Goal: Information Seeking & Learning: Check status

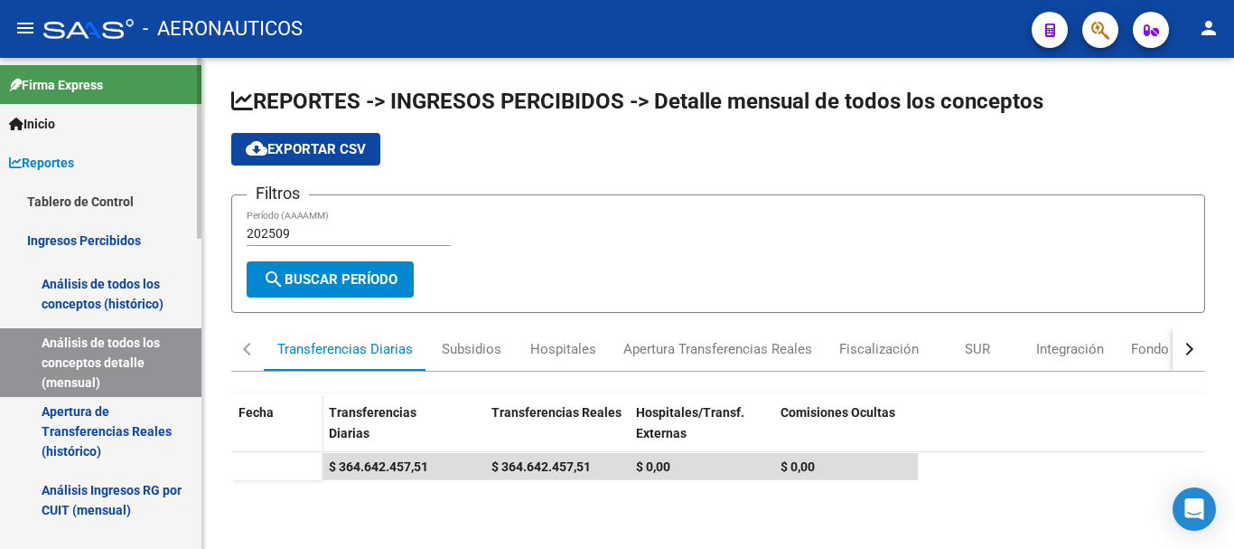
scroll to position [136, 0]
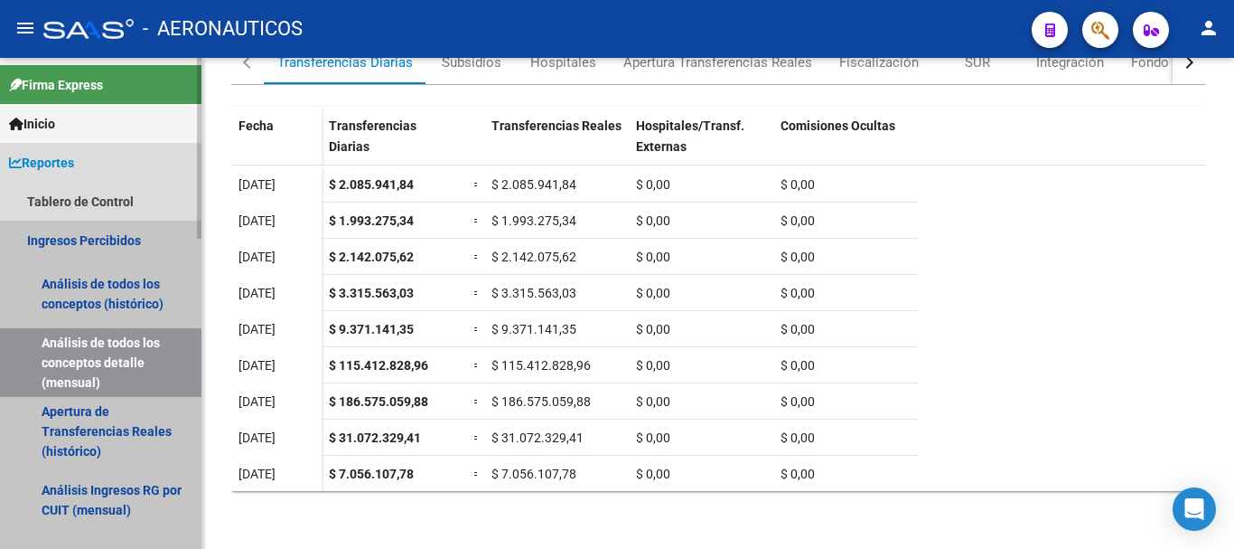
click at [97, 361] on link "Análisis de todos los conceptos detalle (mensual)" at bounding box center [101, 362] width 202 height 69
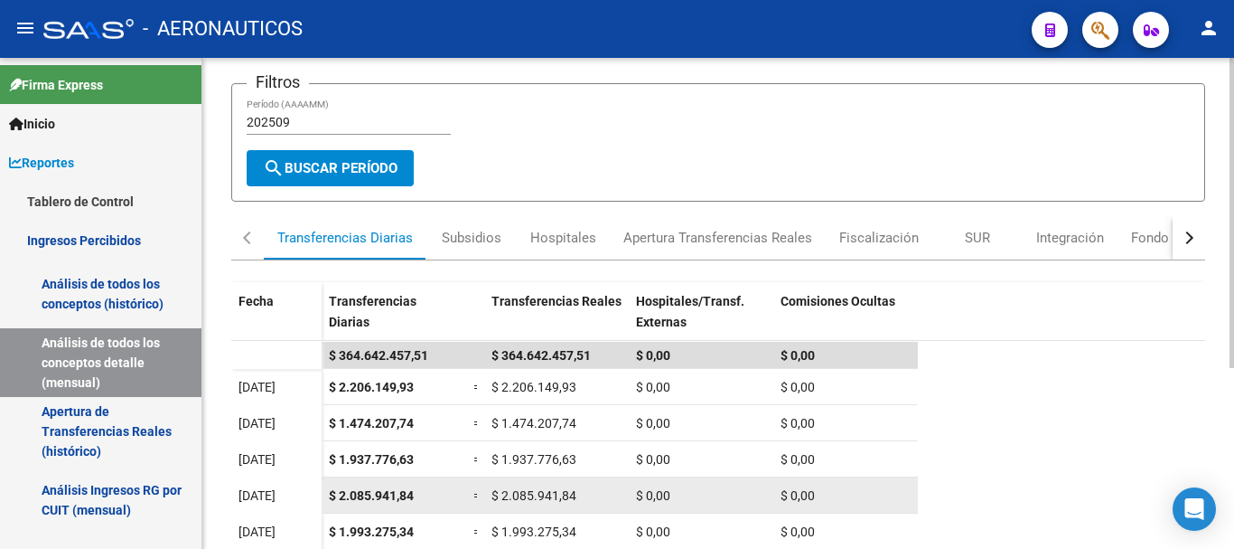
scroll to position [0, 0]
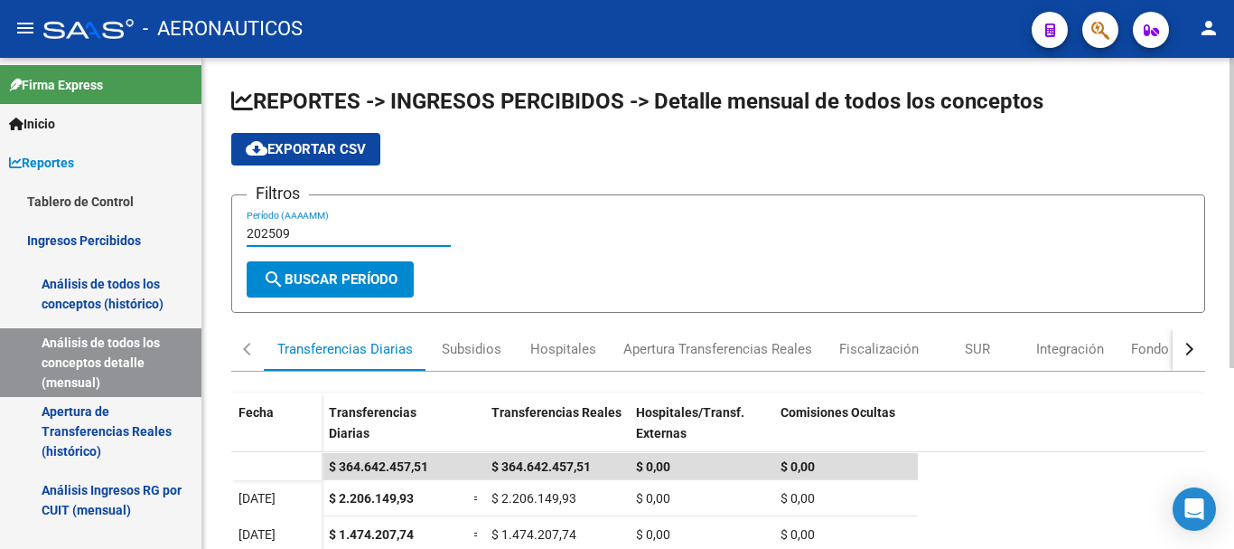
click at [290, 232] on input "202509" at bounding box center [349, 233] width 204 height 15
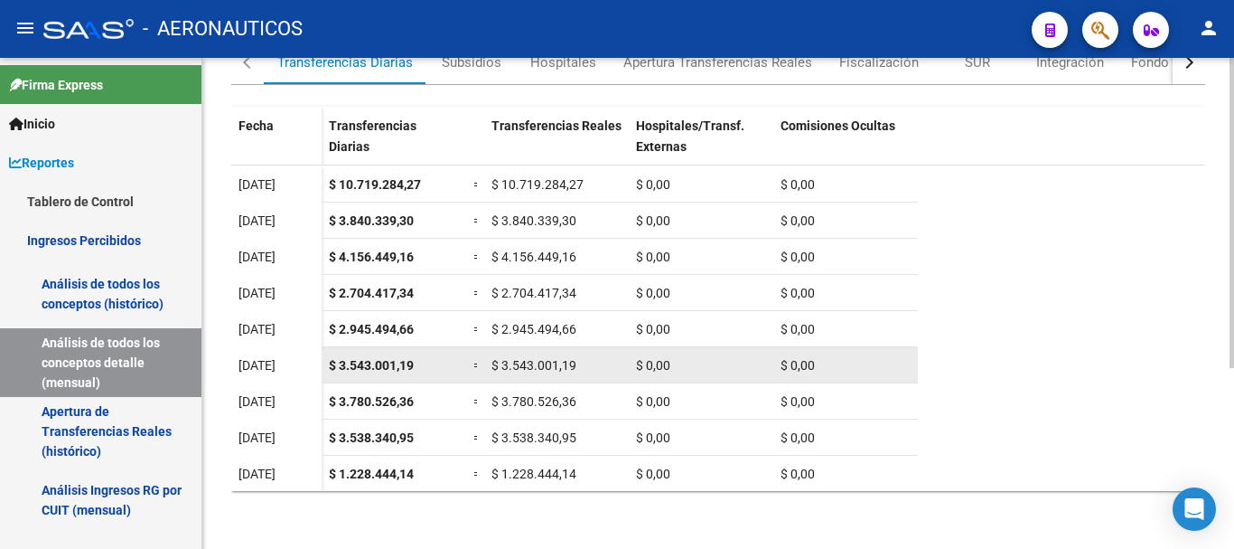
scroll to position [298, 0]
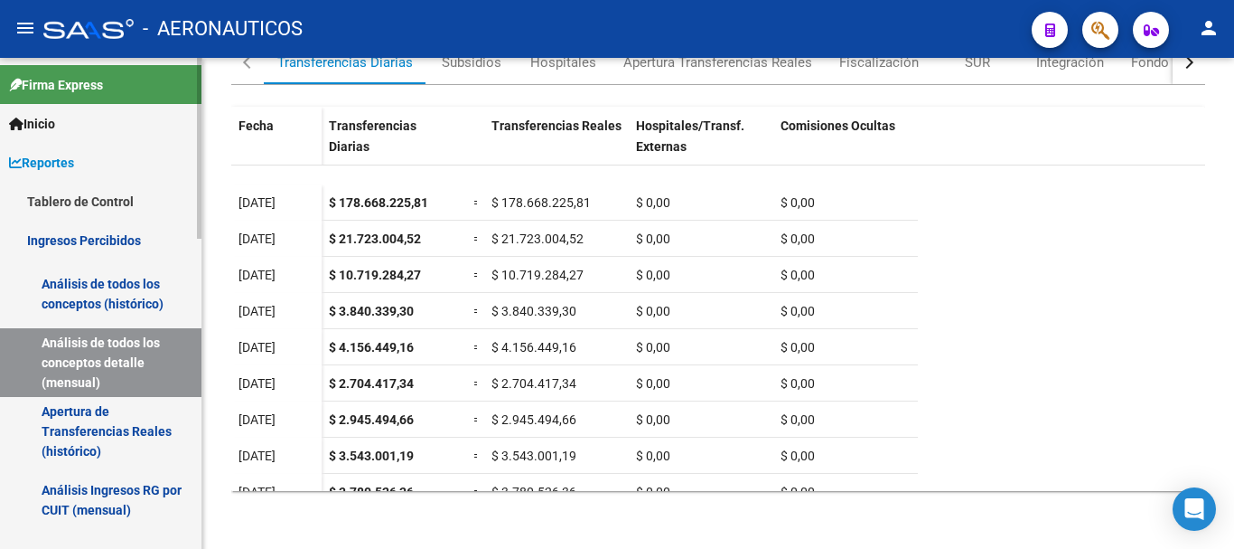
type input "202506"
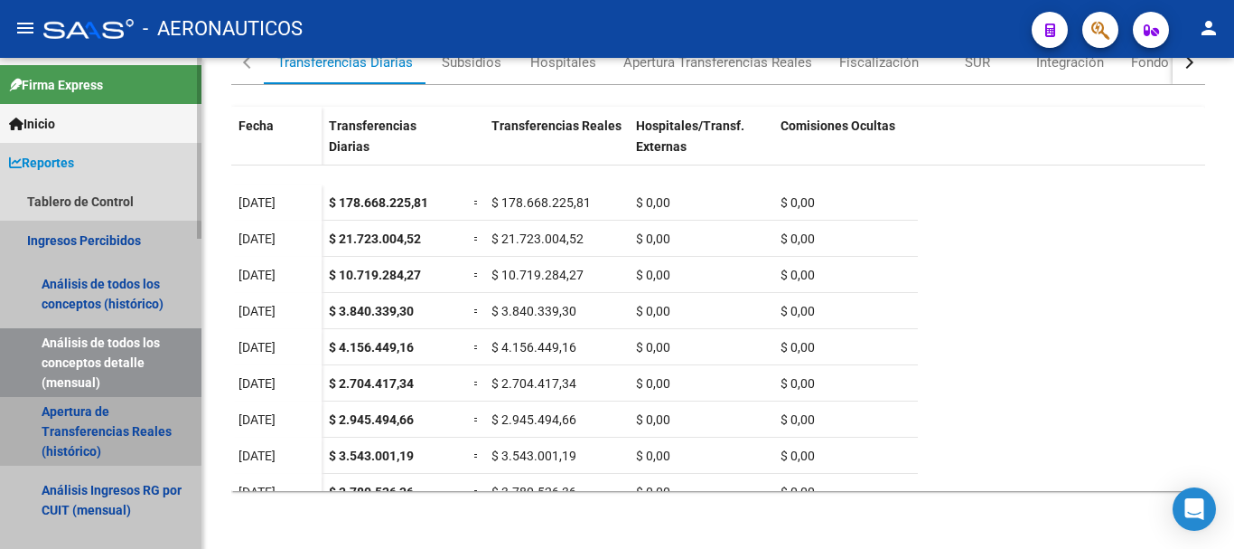
click at [94, 418] on link "Apertura de Transferencias Reales (histórico)" at bounding box center [101, 431] width 202 height 69
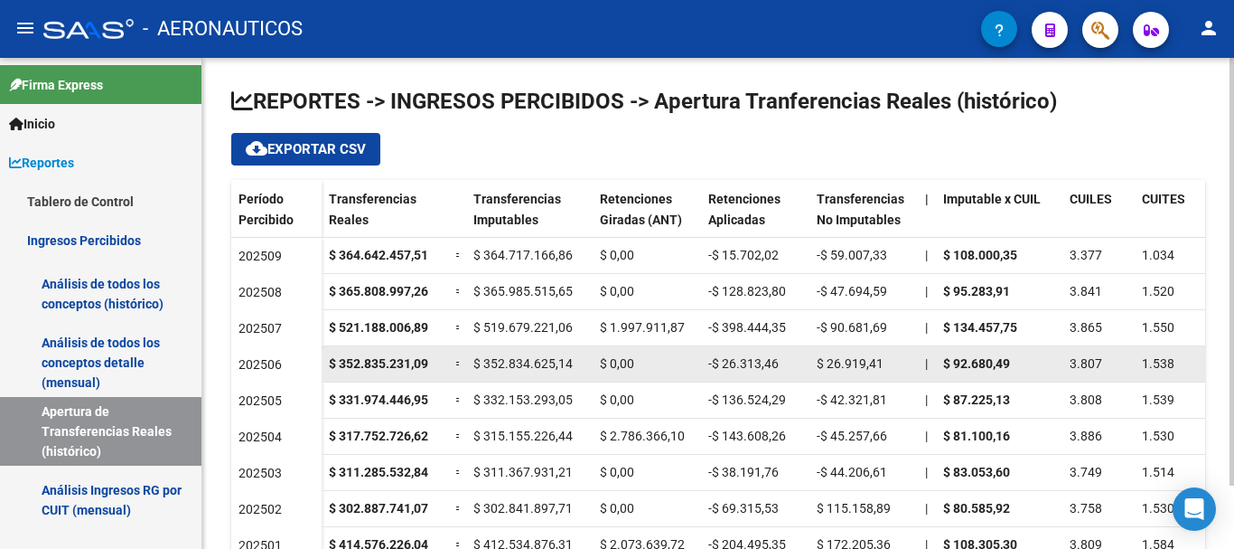
click at [359, 364] on strong "$ 352.835.231,09" at bounding box center [378, 363] width 99 height 14
click at [262, 367] on span "202506" at bounding box center [260, 364] width 43 height 14
click at [353, 365] on strong "$ 352.835.231,09" at bounding box center [378, 363] width 99 height 14
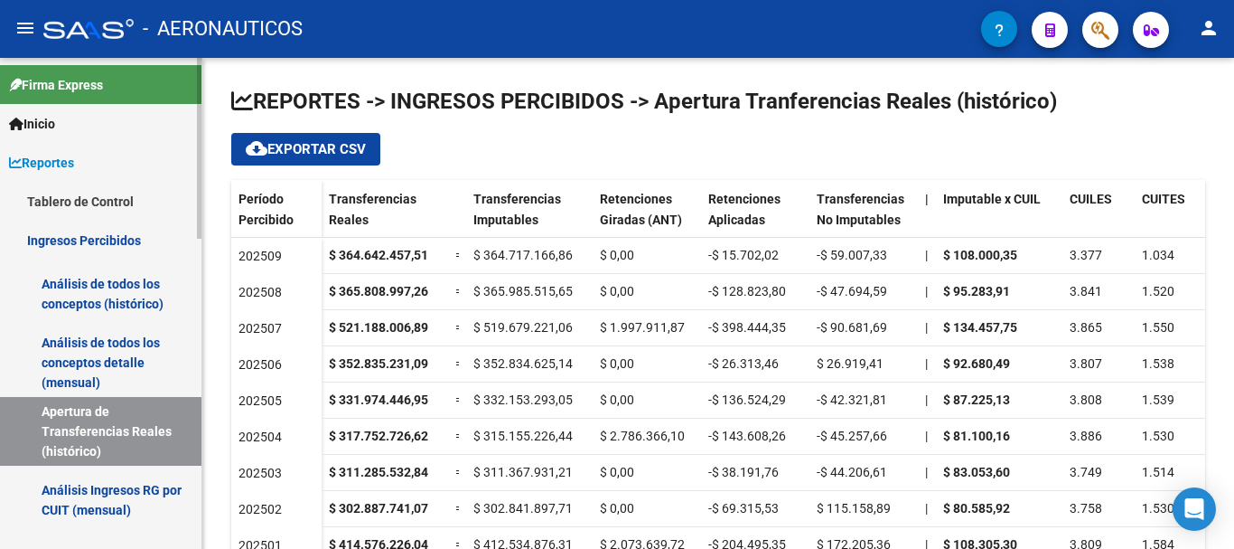
scroll to position [90, 0]
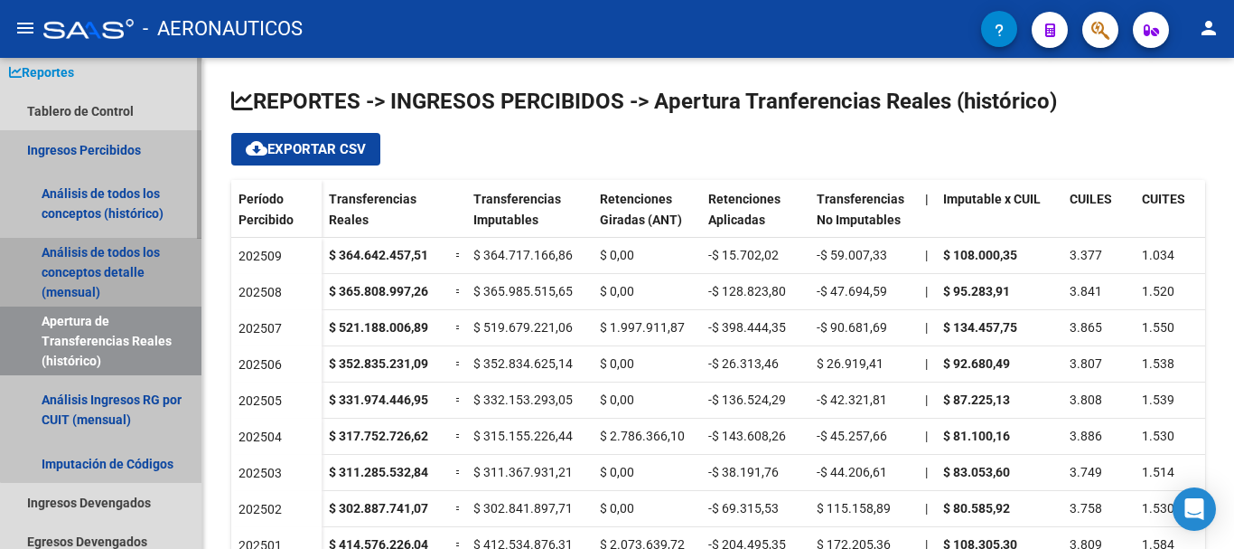
click at [111, 271] on link "Análisis de todos los conceptos detalle (mensual)" at bounding box center [101, 272] width 202 height 69
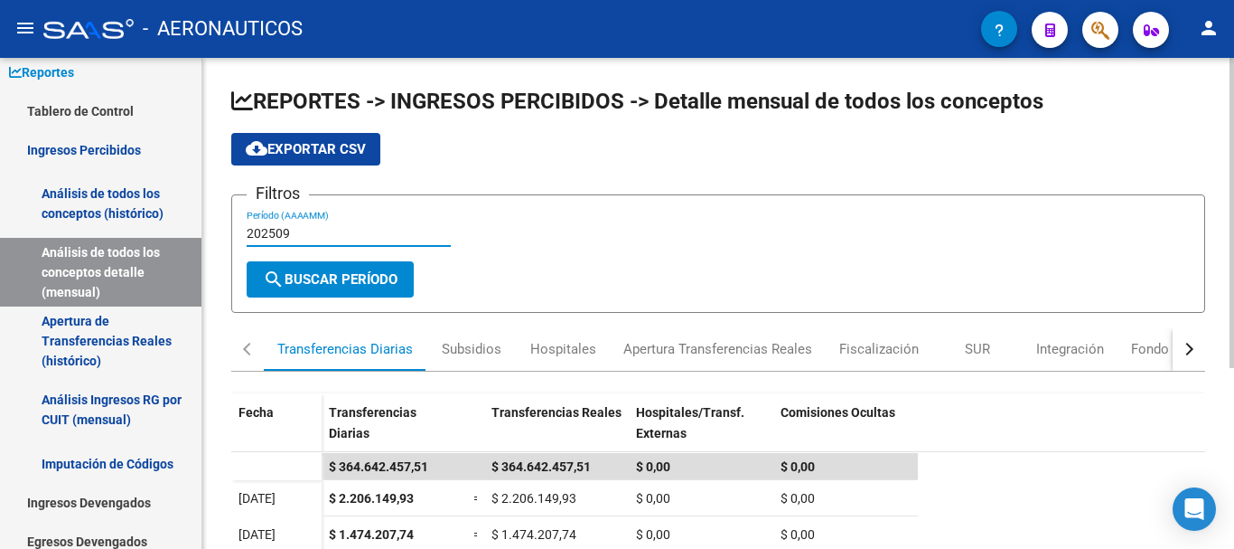
click at [288, 234] on input "202509" at bounding box center [349, 233] width 204 height 15
type input "202506"
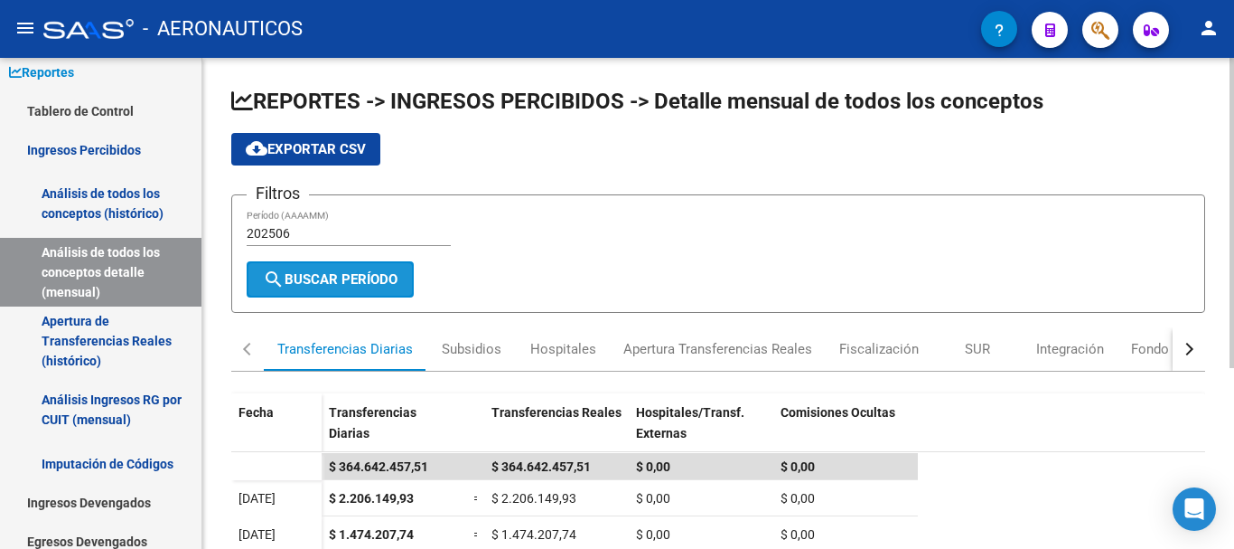
click at [316, 280] on span "search Buscar Período" at bounding box center [330, 279] width 135 height 16
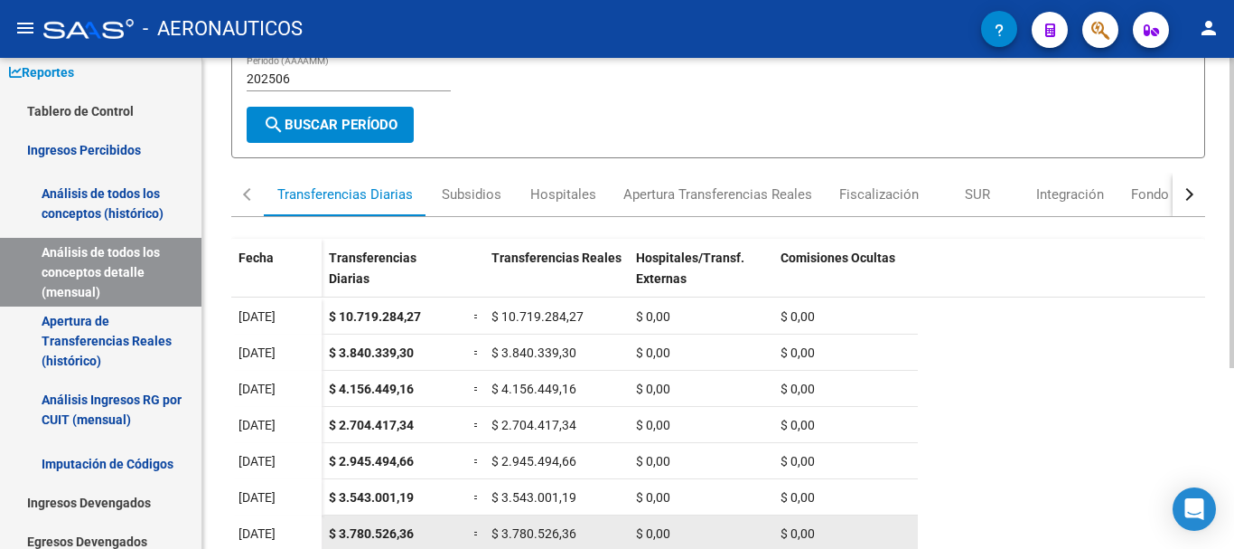
scroll to position [181, 0]
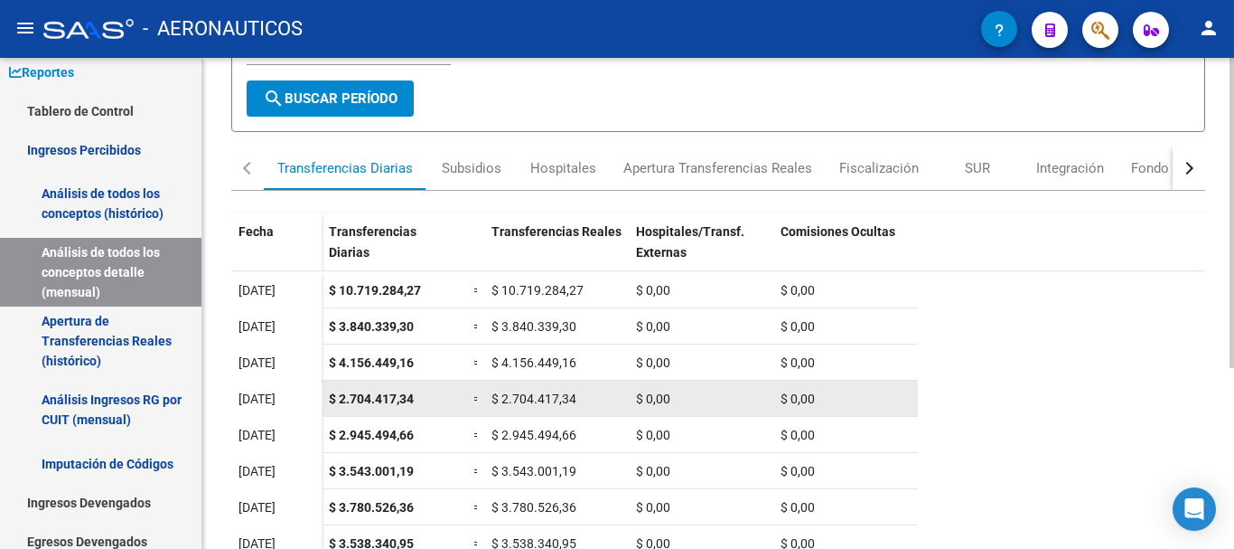
click at [367, 401] on span "$ 2.704.417,34" at bounding box center [371, 398] width 85 height 14
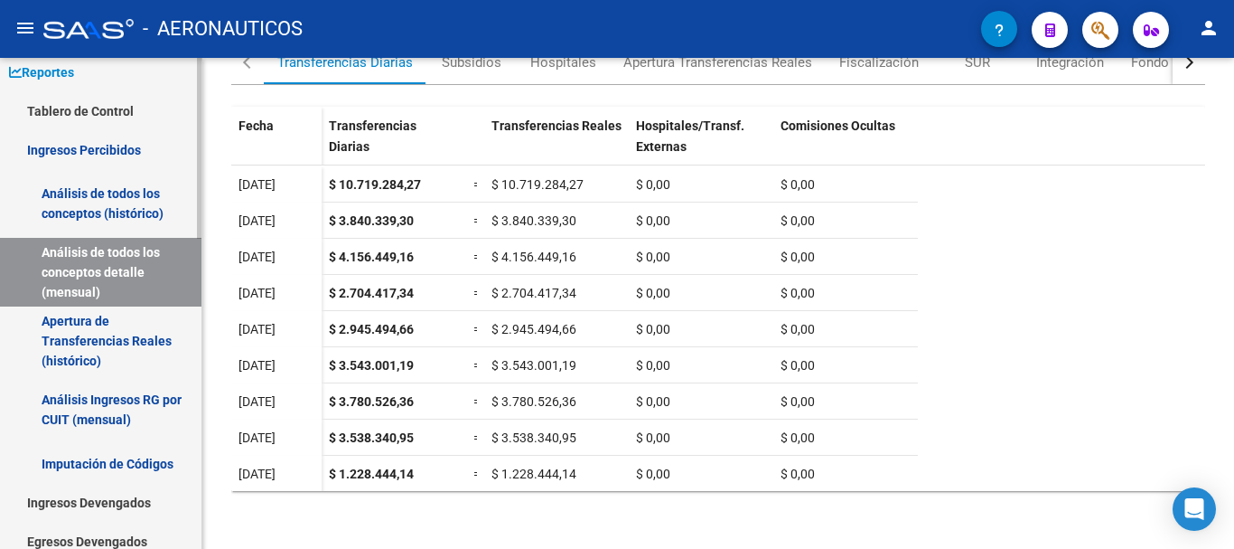
scroll to position [0, 0]
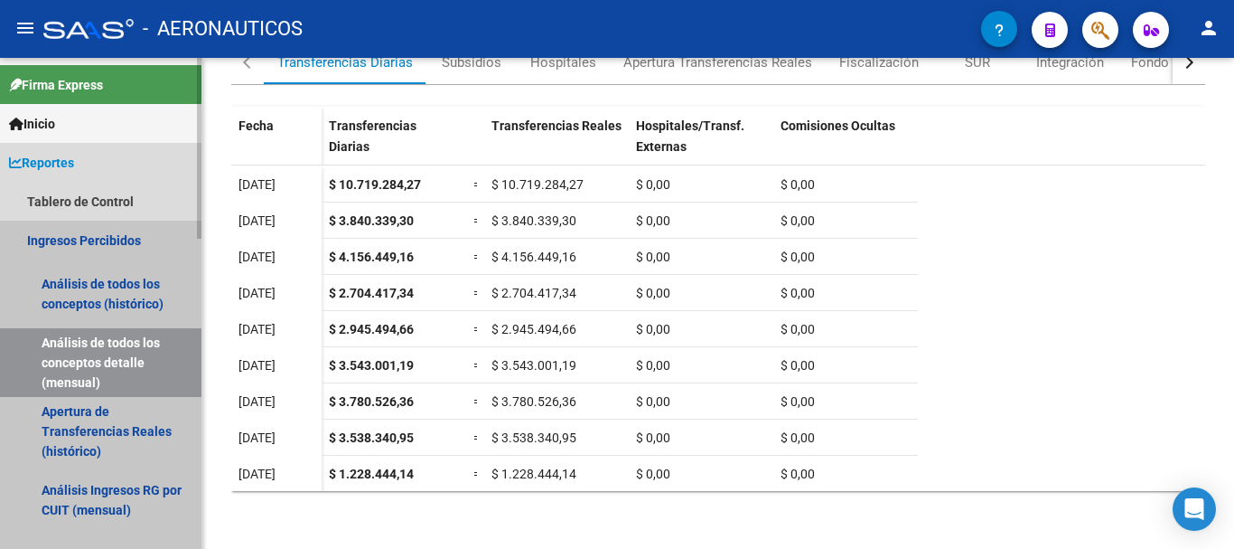
click at [115, 234] on link "Ingresos Percibidos" at bounding box center [101, 240] width 202 height 39
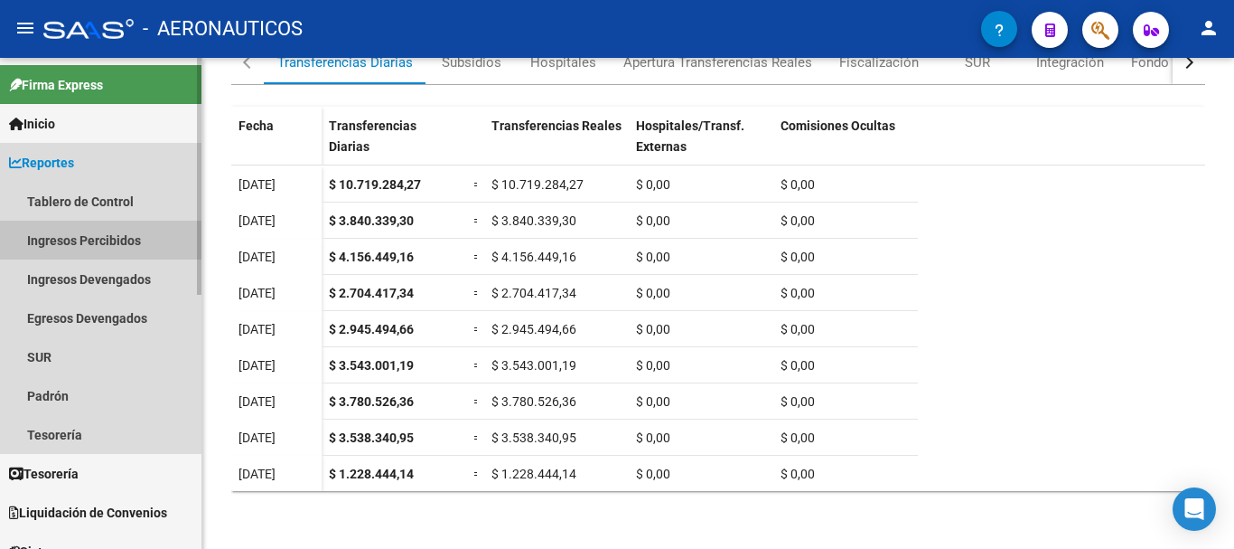
click at [115, 234] on link "Ingresos Percibidos" at bounding box center [101, 240] width 202 height 39
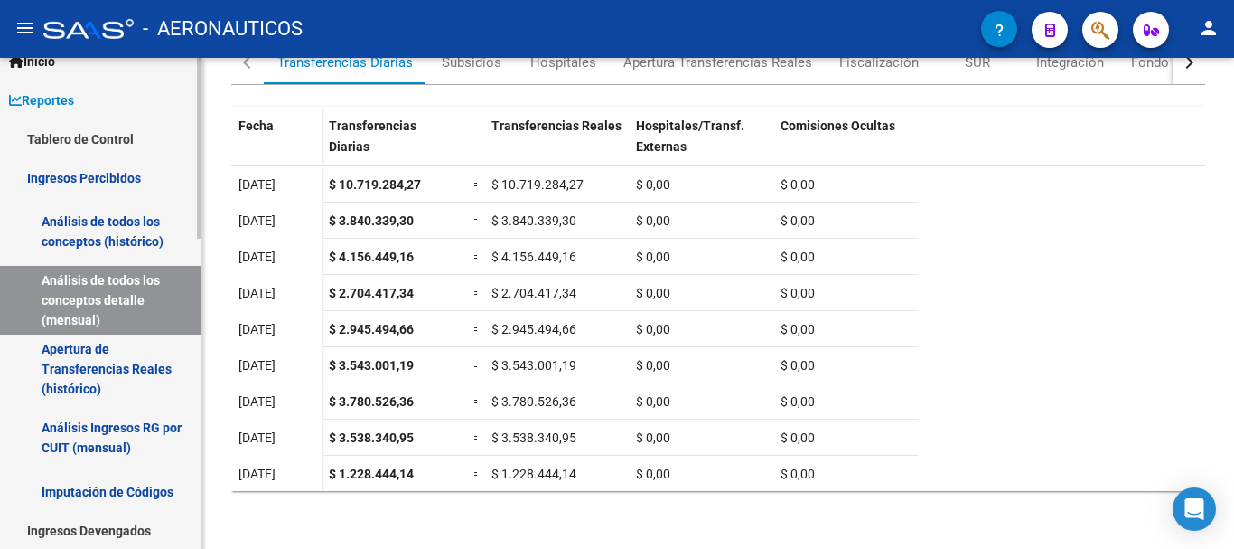
scroll to position [90, 0]
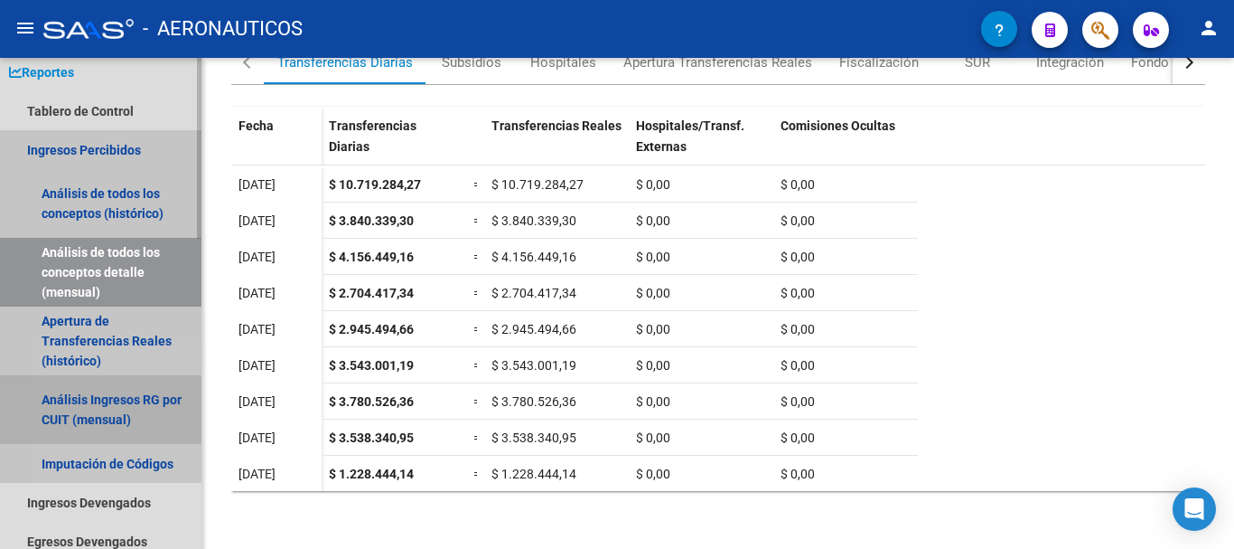
click at [98, 408] on link "Análisis Ingresos RG por CUIT (mensual)" at bounding box center [101, 409] width 202 height 69
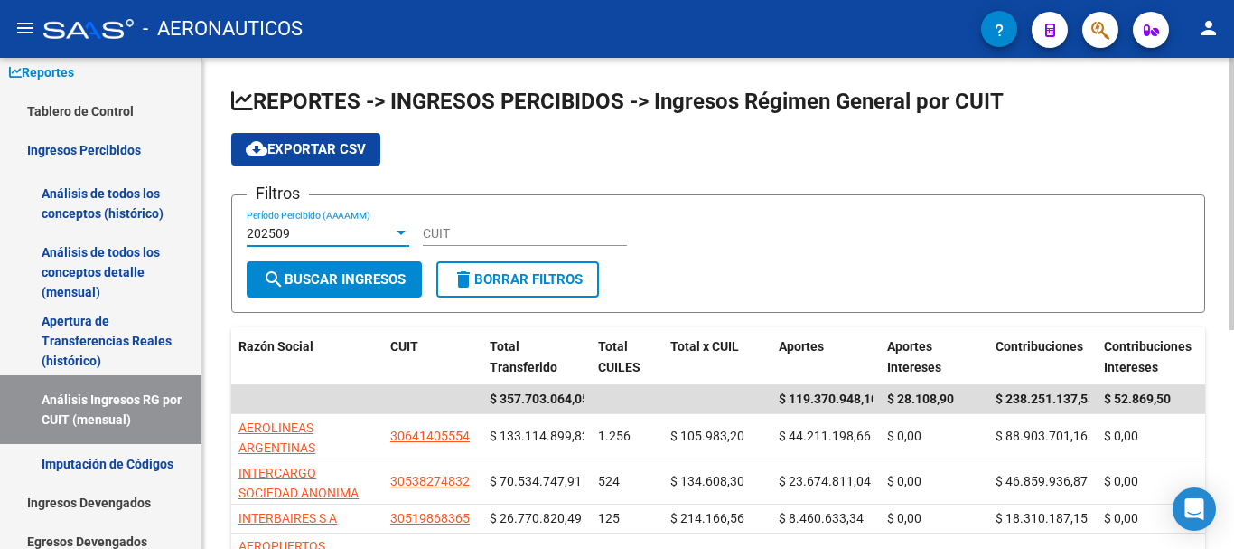
click at [402, 232] on div at bounding box center [401, 232] width 9 height 5
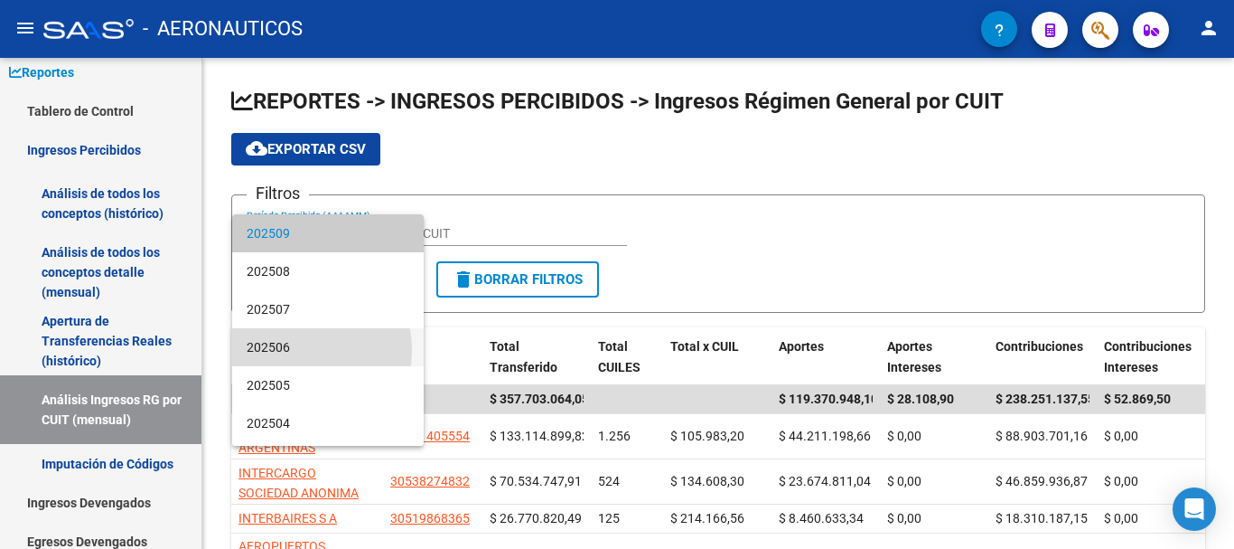
click at [282, 350] on span "202506" at bounding box center [328, 347] width 163 height 38
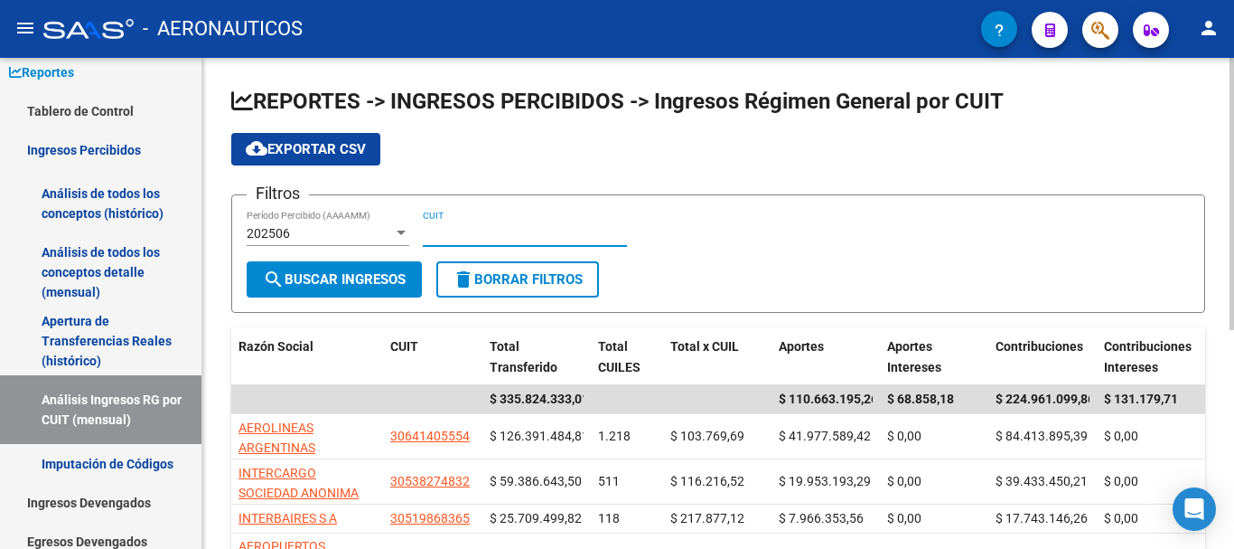
click at [431, 235] on input "CUIT" at bounding box center [525, 233] width 204 height 15
type input "30-70999516-9"
click at [354, 280] on span "search Buscar Ingresos" at bounding box center [334, 279] width 143 height 16
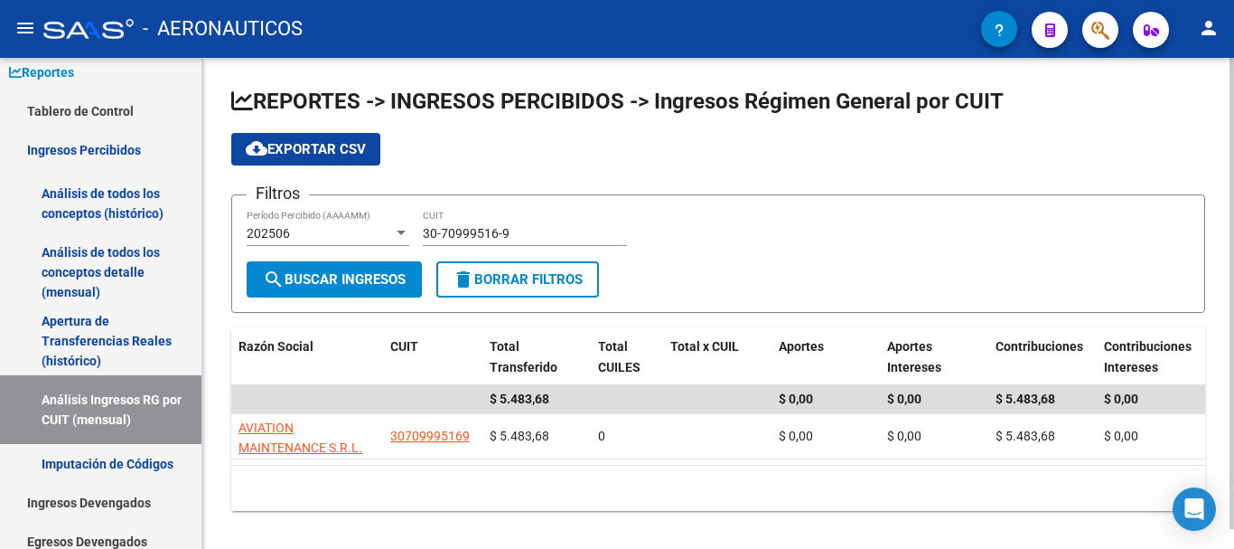
click at [399, 232] on div at bounding box center [401, 232] width 9 height 5
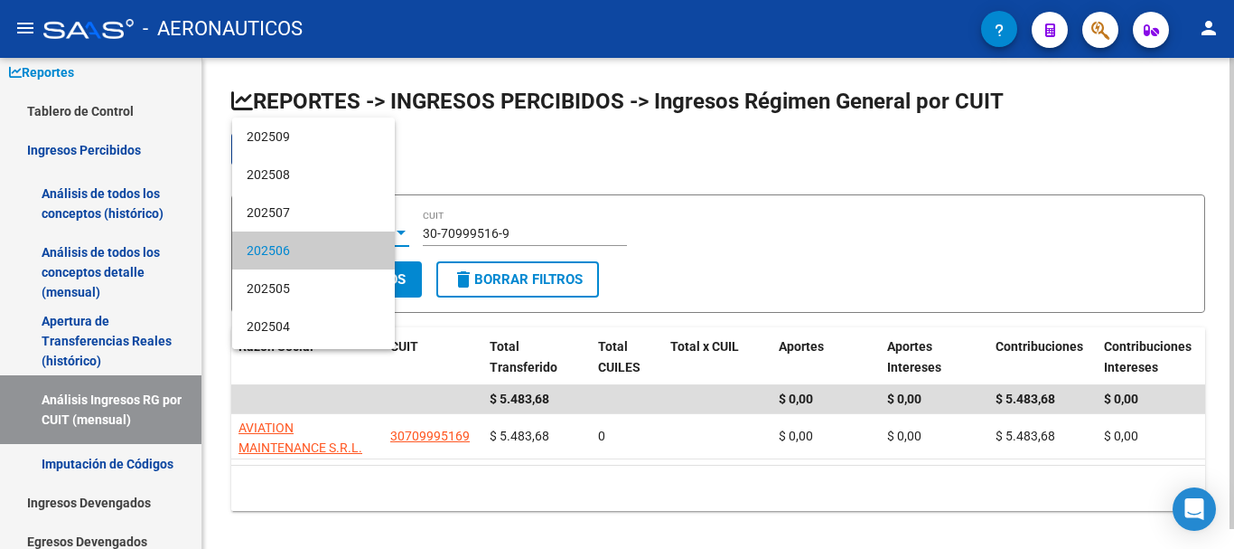
scroll to position [17, 0]
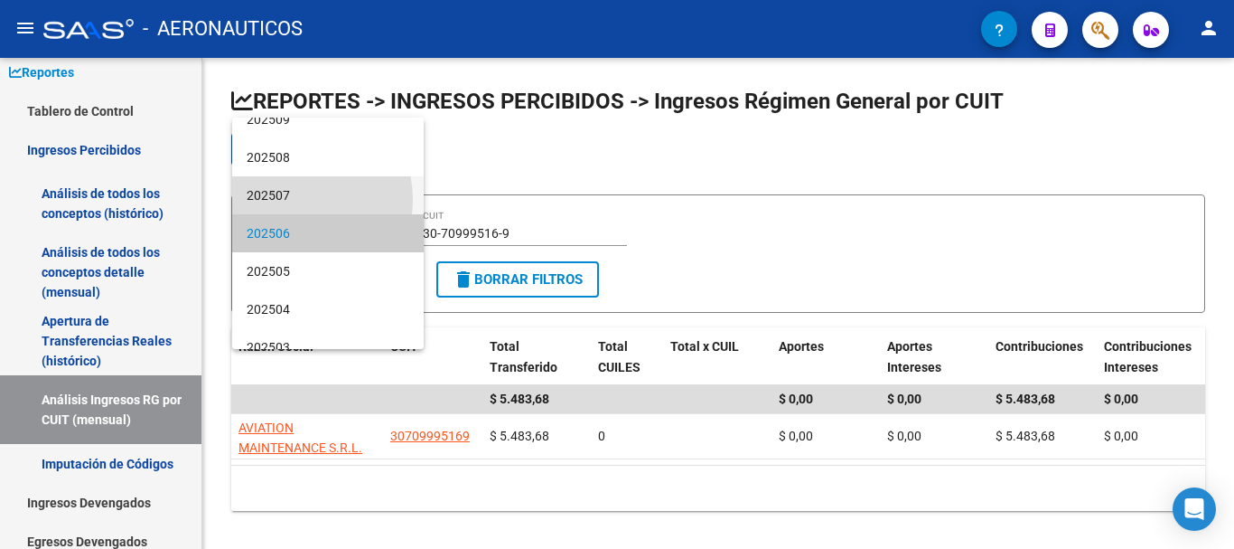
click at [293, 200] on span "202507" at bounding box center [328, 195] width 163 height 38
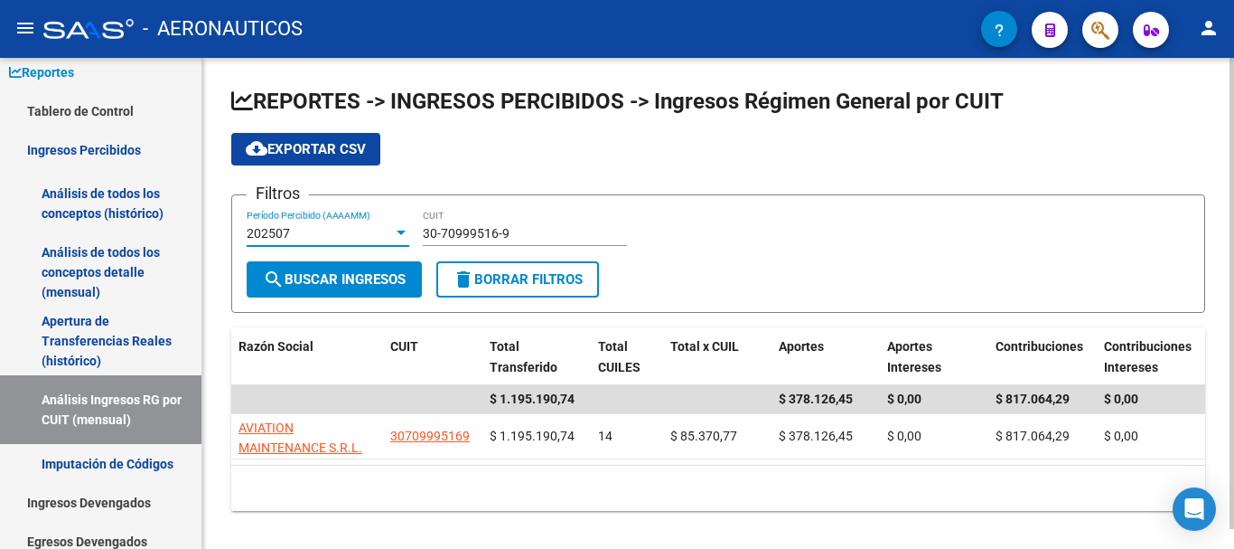
click at [404, 230] on div at bounding box center [401, 232] width 9 height 5
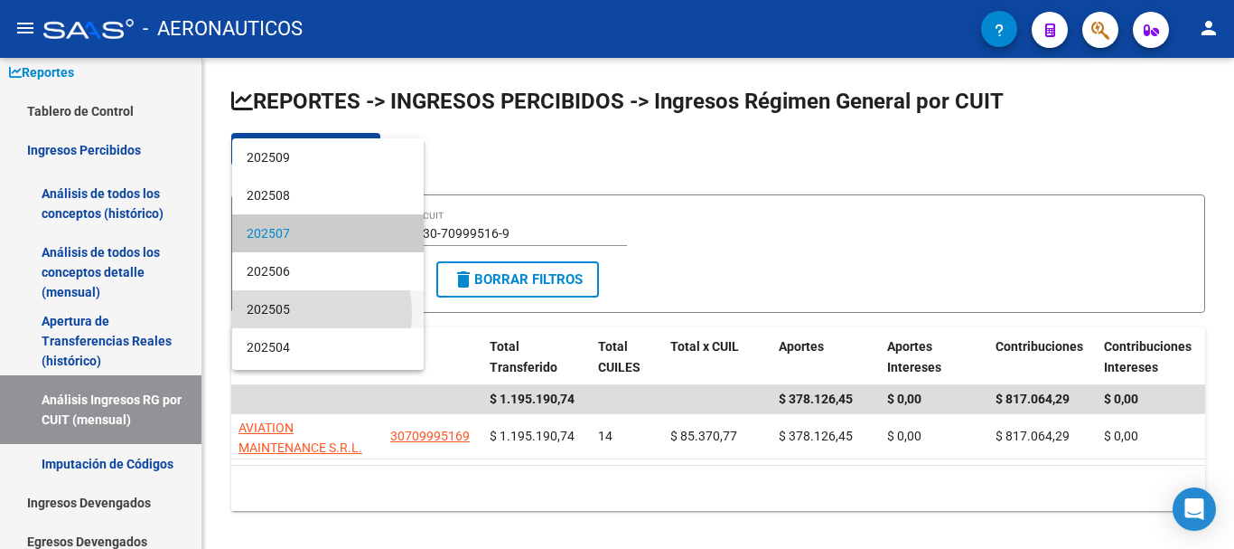
click at [294, 313] on span "202505" at bounding box center [328, 309] width 163 height 38
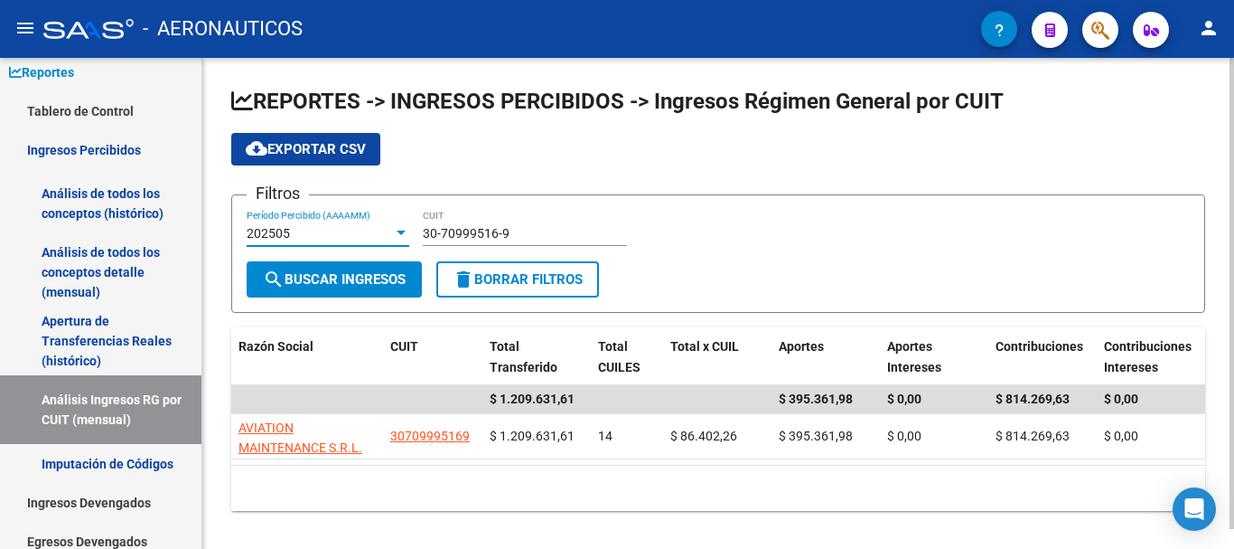
click at [396, 234] on div at bounding box center [401, 233] width 16 height 14
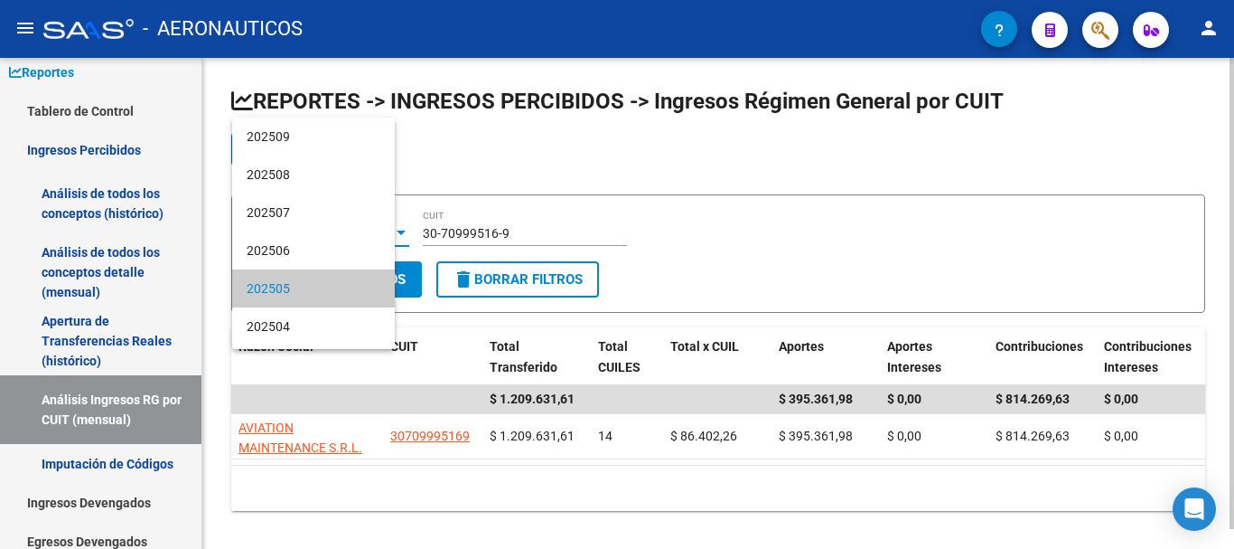
scroll to position [55, 0]
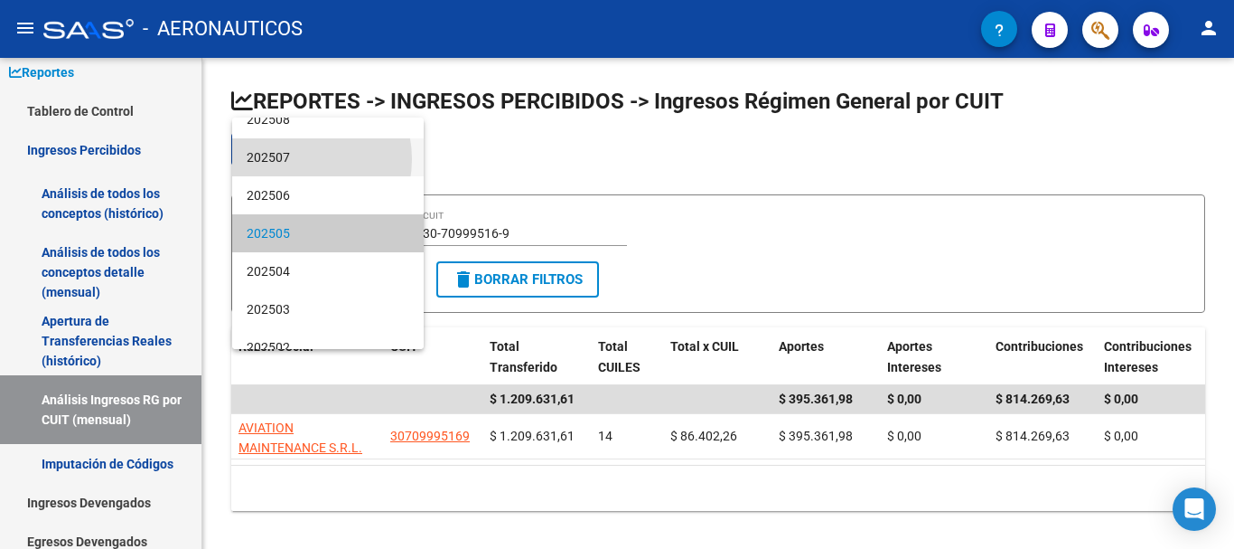
click at [289, 159] on span "202507" at bounding box center [328, 157] width 163 height 38
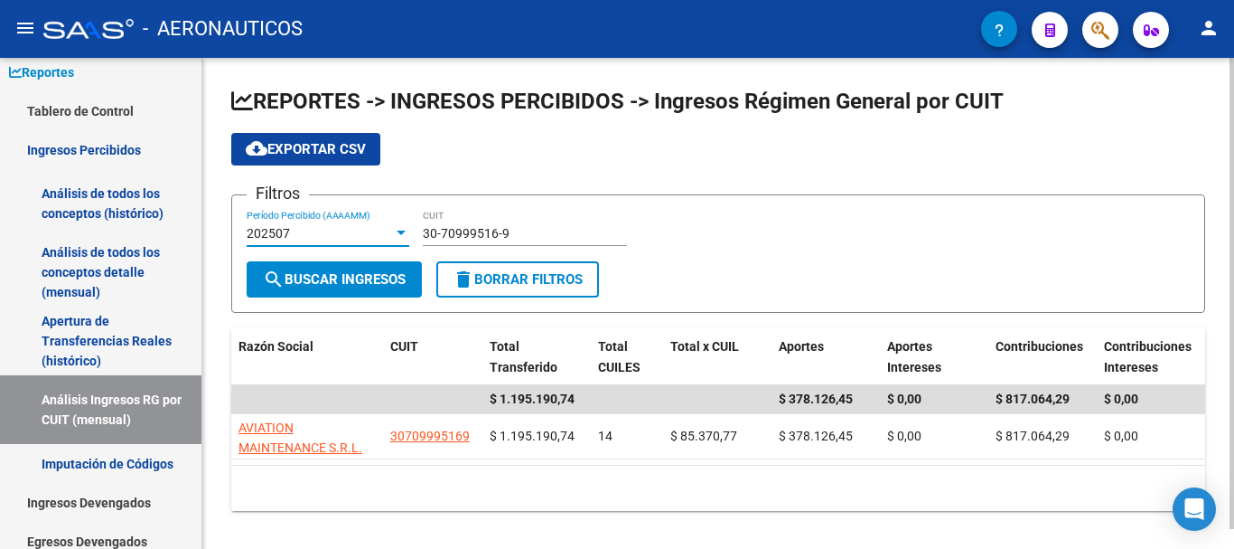
click at [402, 231] on div at bounding box center [401, 232] width 9 height 5
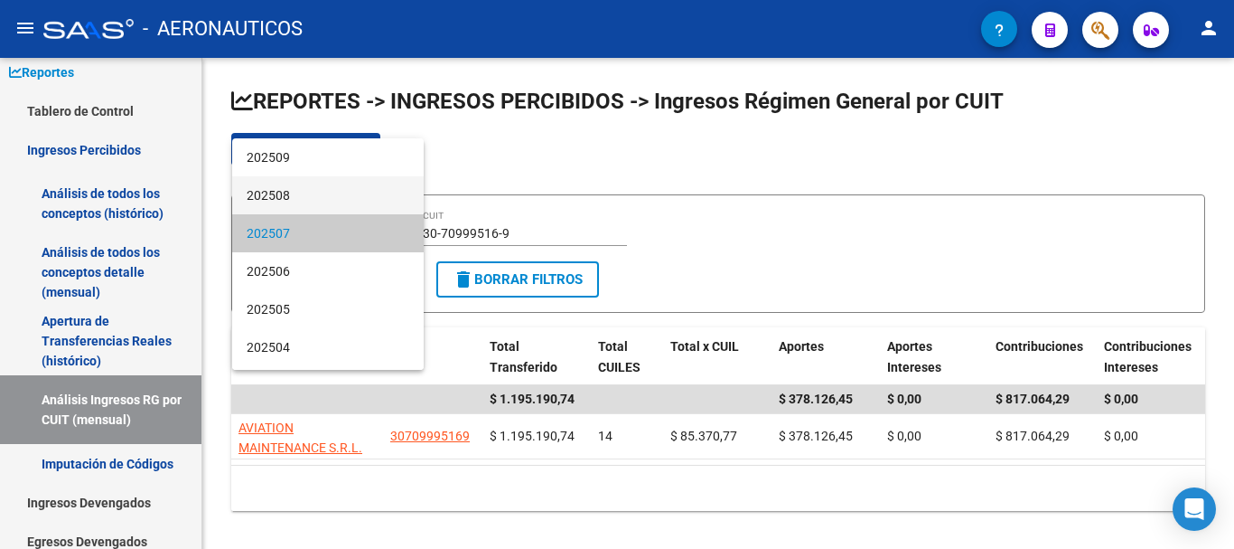
click at [293, 193] on span "202508" at bounding box center [328, 195] width 163 height 38
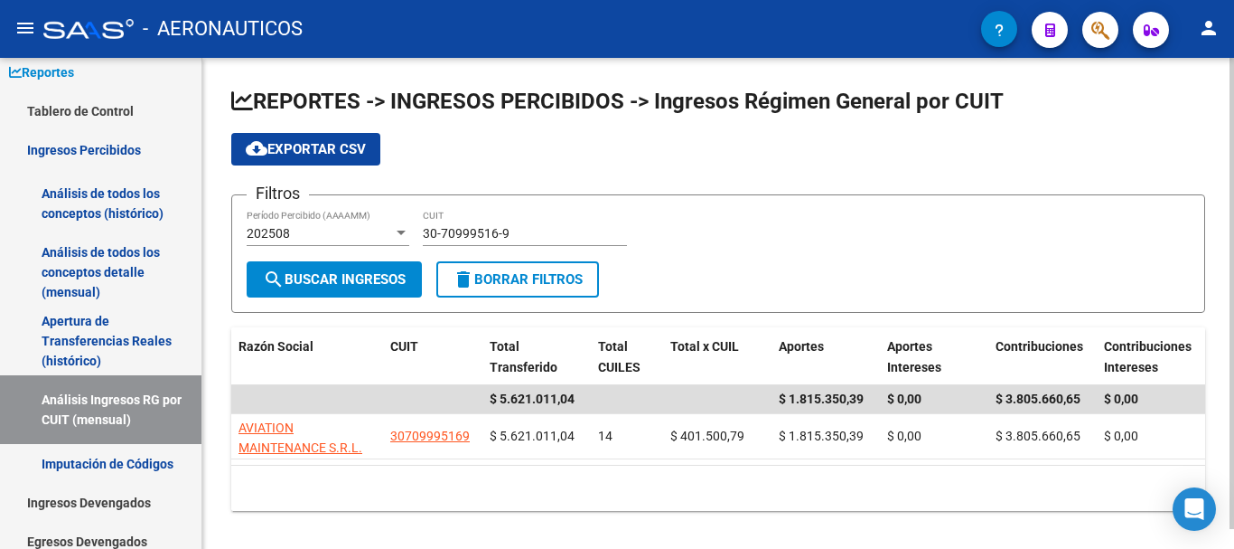
click at [399, 230] on div at bounding box center [401, 232] width 9 height 5
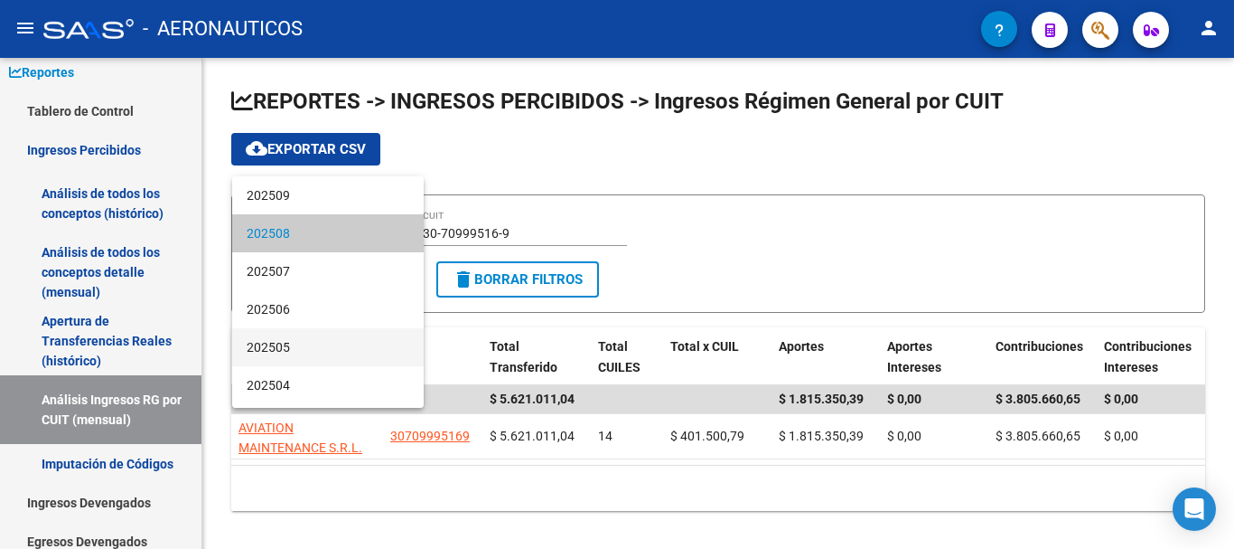
click at [306, 351] on span "202505" at bounding box center [328, 347] width 163 height 38
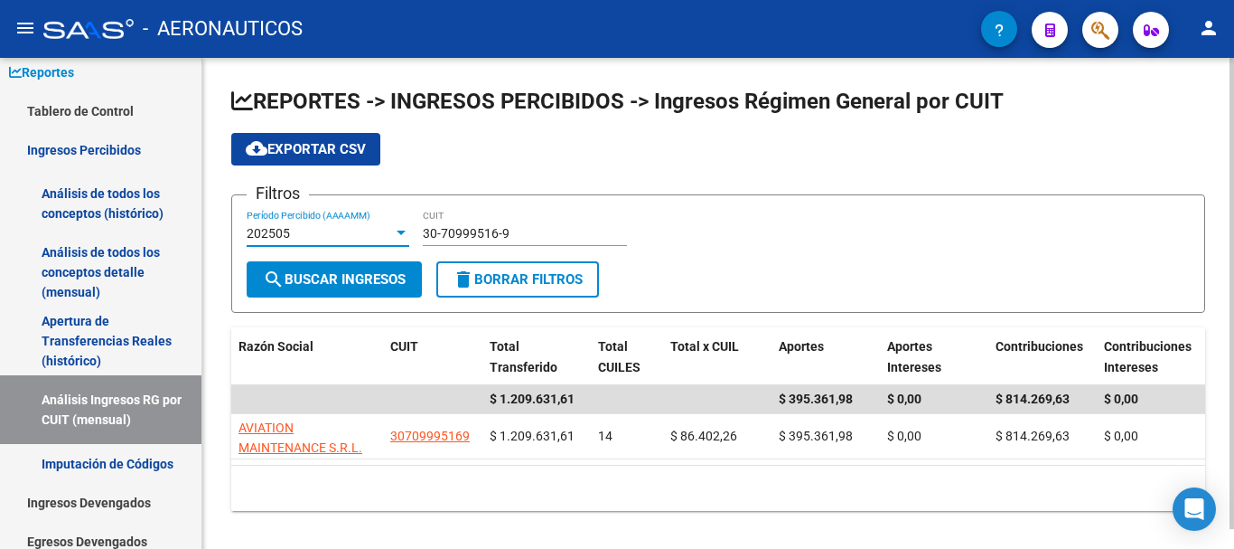
click at [399, 232] on div at bounding box center [401, 232] width 9 height 5
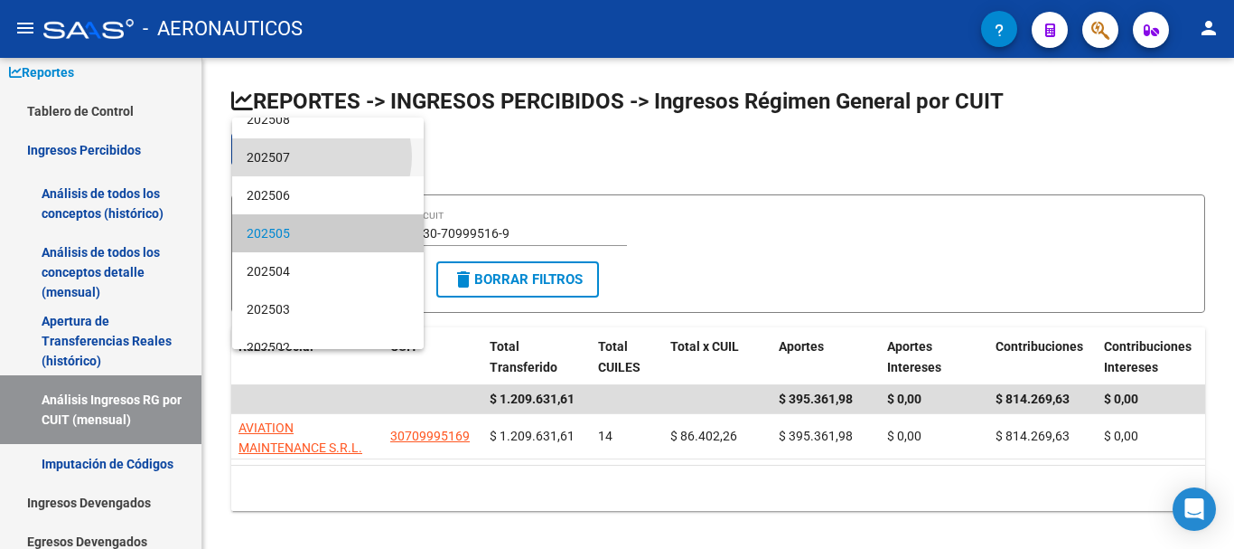
click at [318, 156] on span "202507" at bounding box center [328, 157] width 163 height 38
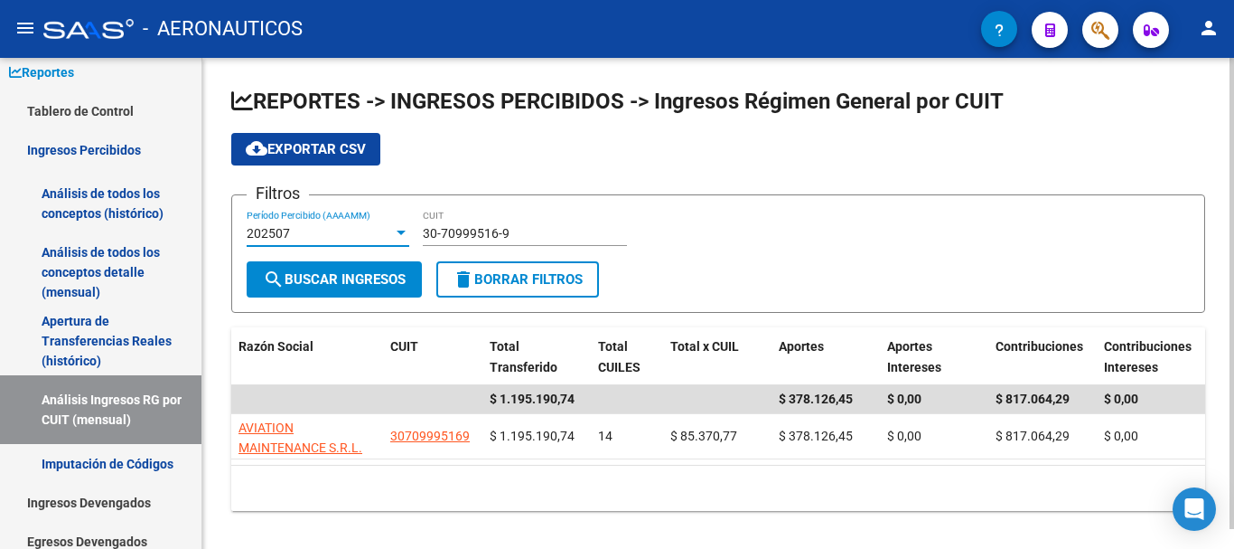
click at [400, 230] on div at bounding box center [401, 232] width 9 height 5
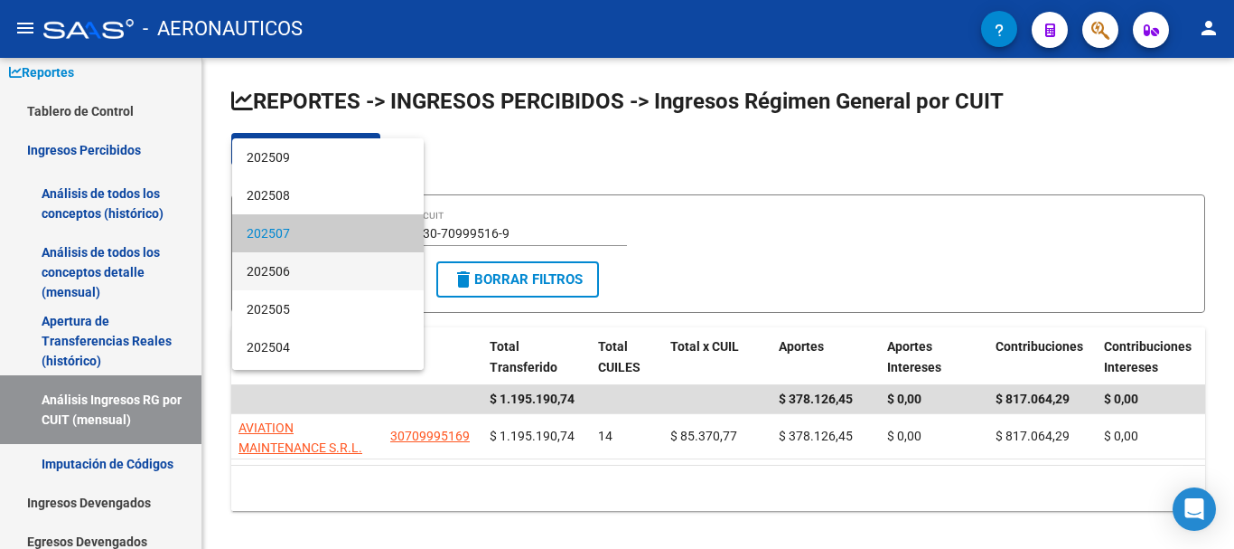
click at [326, 272] on span "202506" at bounding box center [328, 271] width 163 height 38
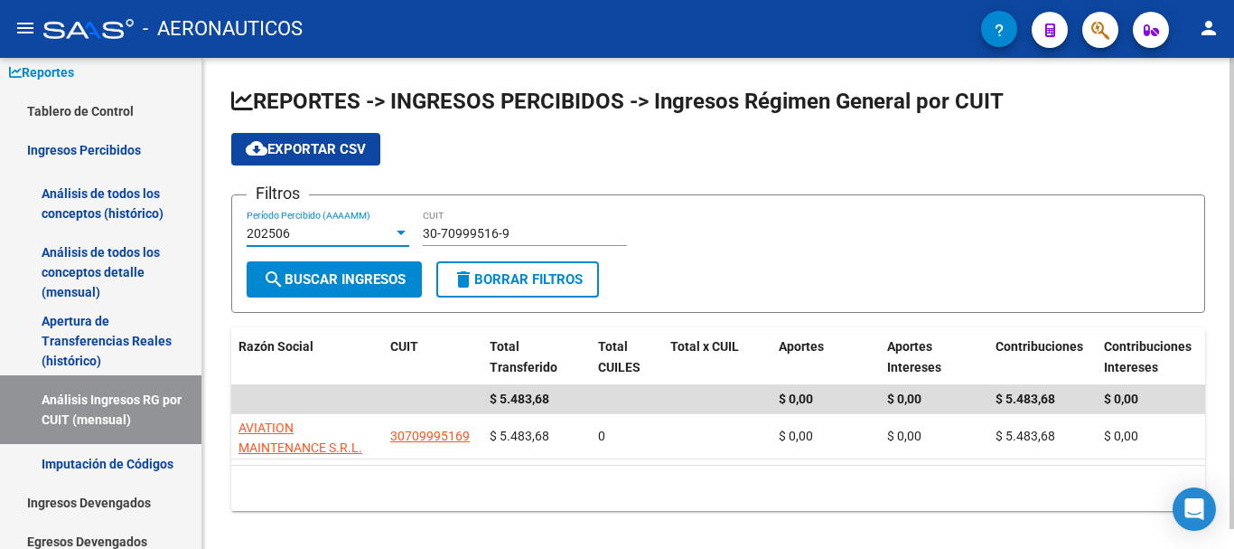
click at [400, 232] on div at bounding box center [401, 232] width 9 height 5
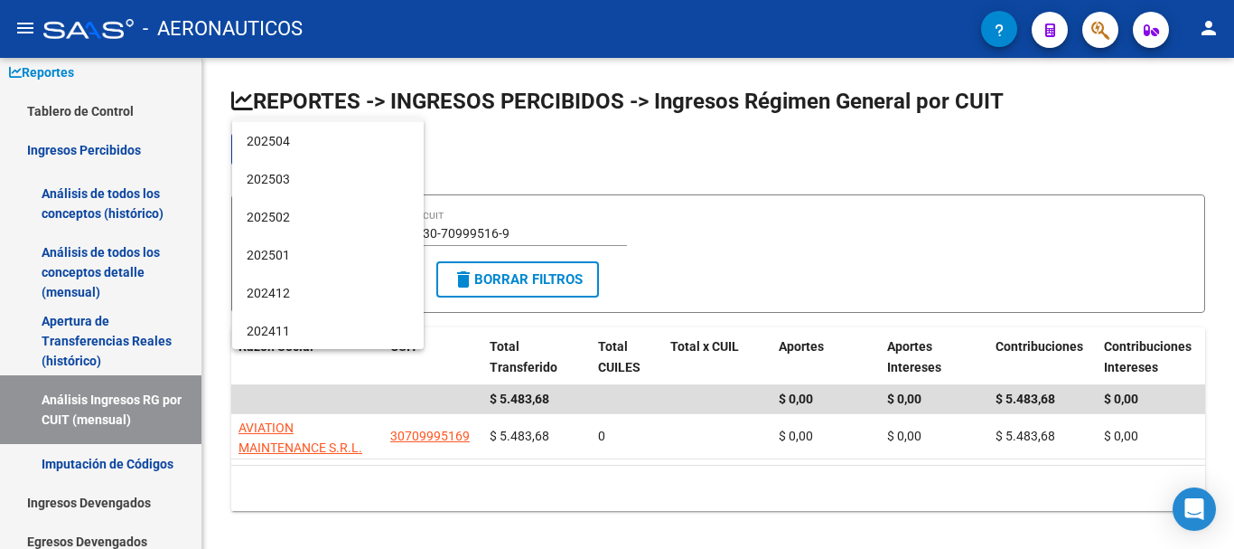
scroll to position [198, 0]
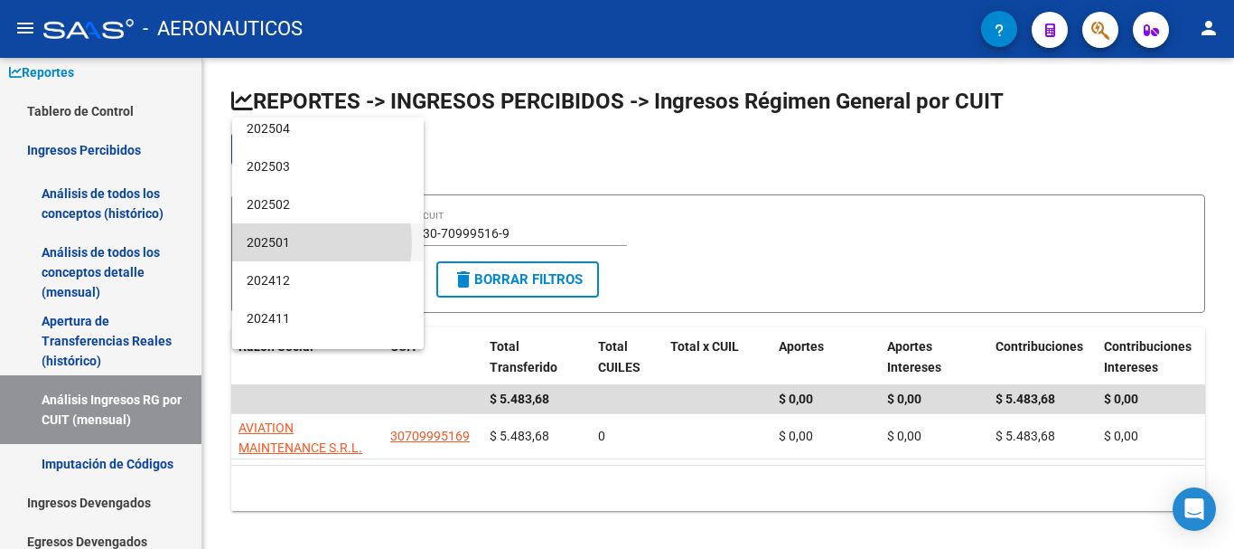
click at [294, 242] on span "202501" at bounding box center [328, 242] width 163 height 38
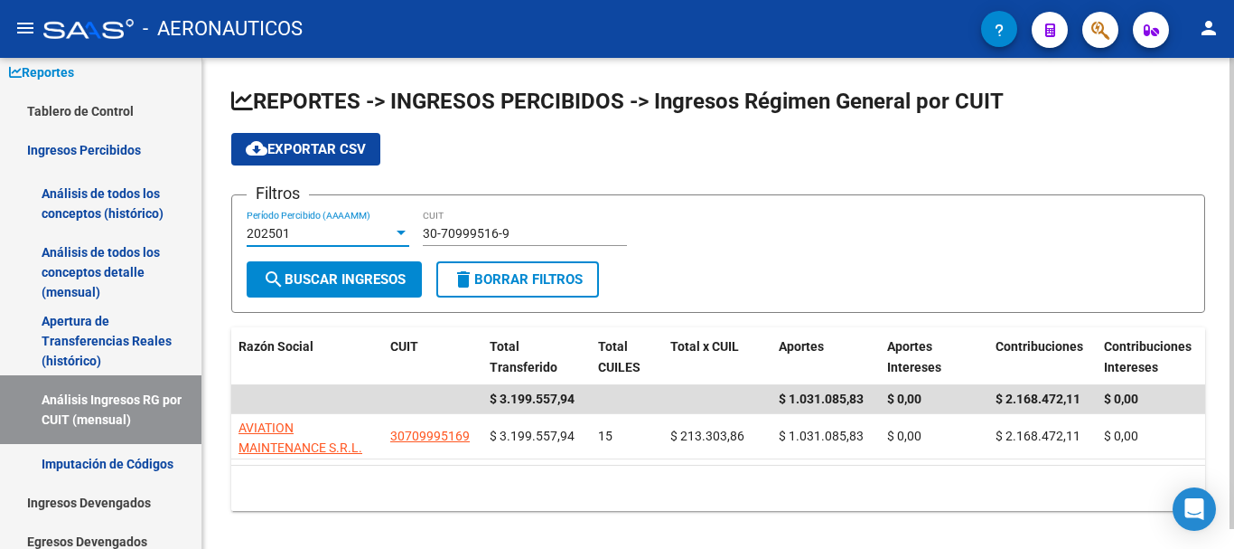
click at [400, 230] on div at bounding box center [401, 232] width 9 height 5
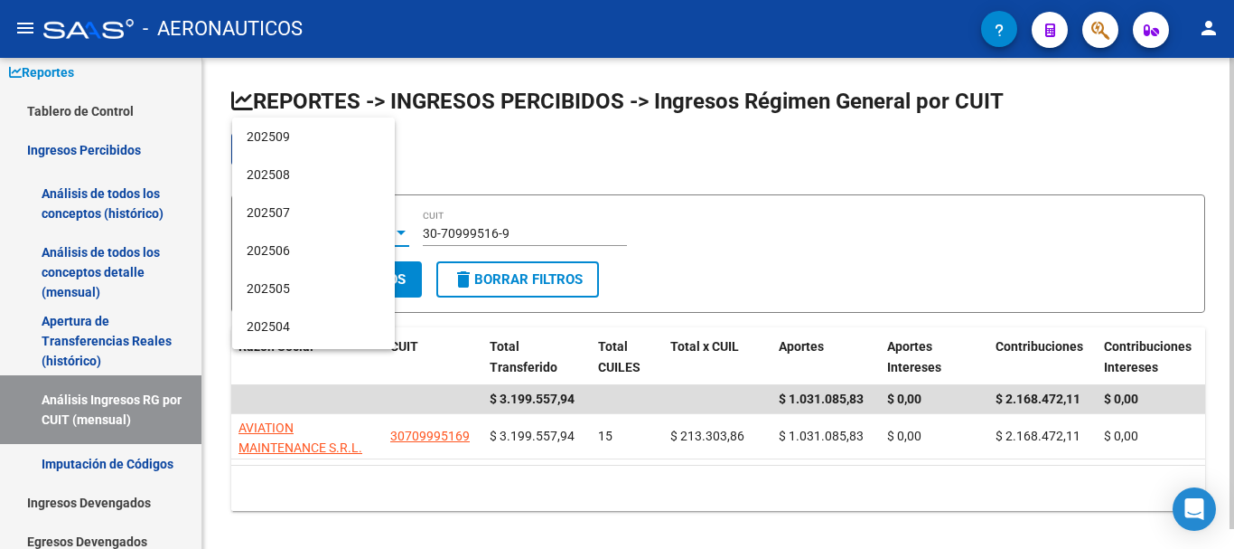
scroll to position [207, 0]
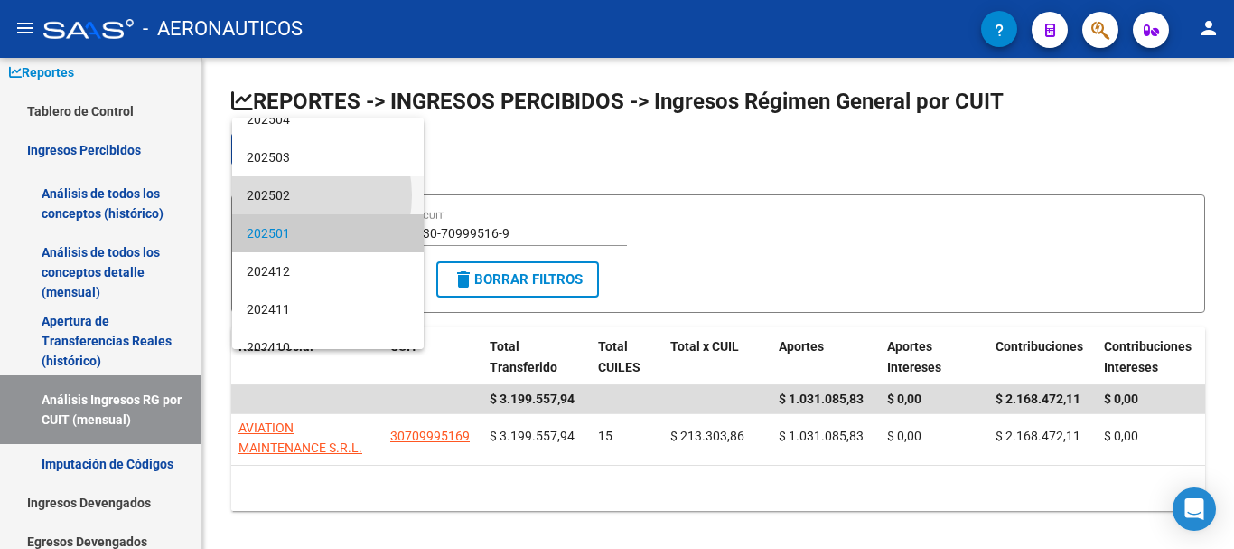
click at [286, 195] on span "202502" at bounding box center [328, 195] width 163 height 38
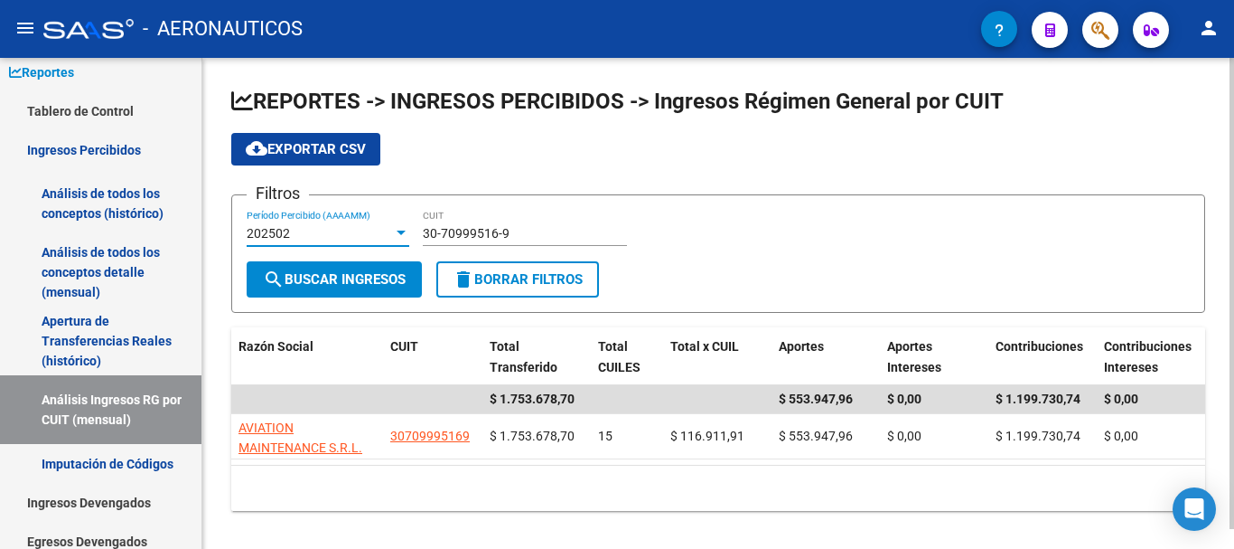
click at [399, 230] on div at bounding box center [401, 233] width 16 height 14
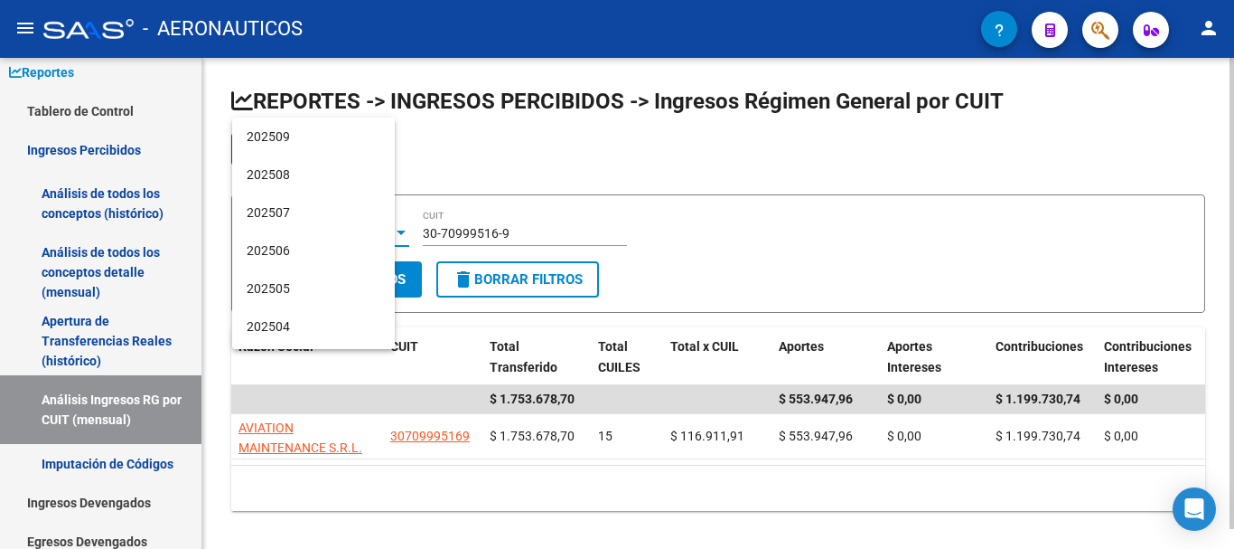
scroll to position [169, 0]
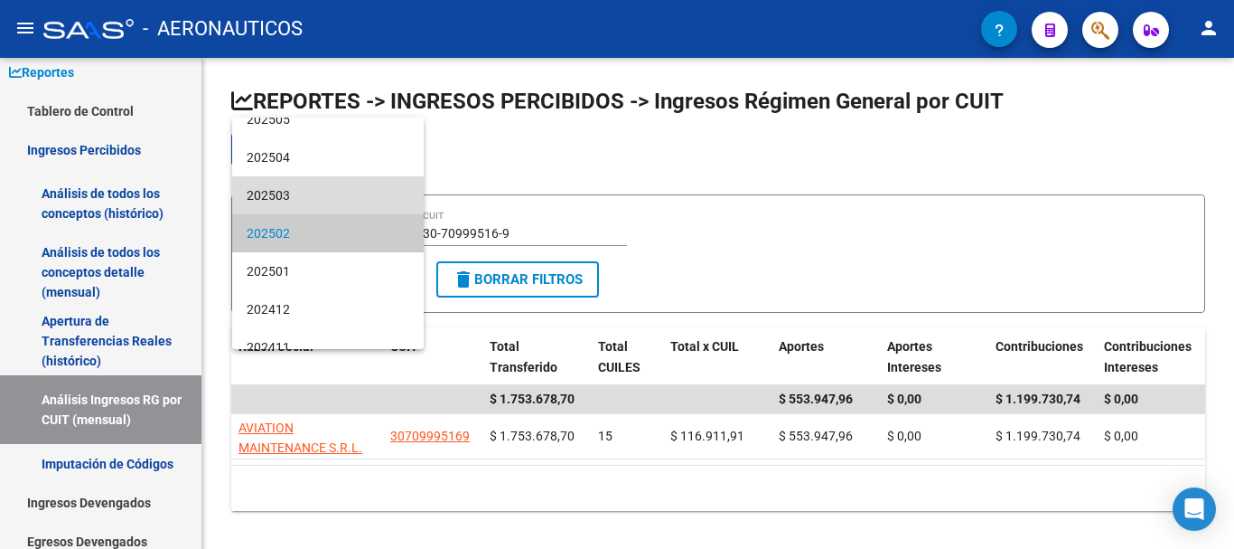
click at [351, 193] on span "202503" at bounding box center [328, 195] width 163 height 38
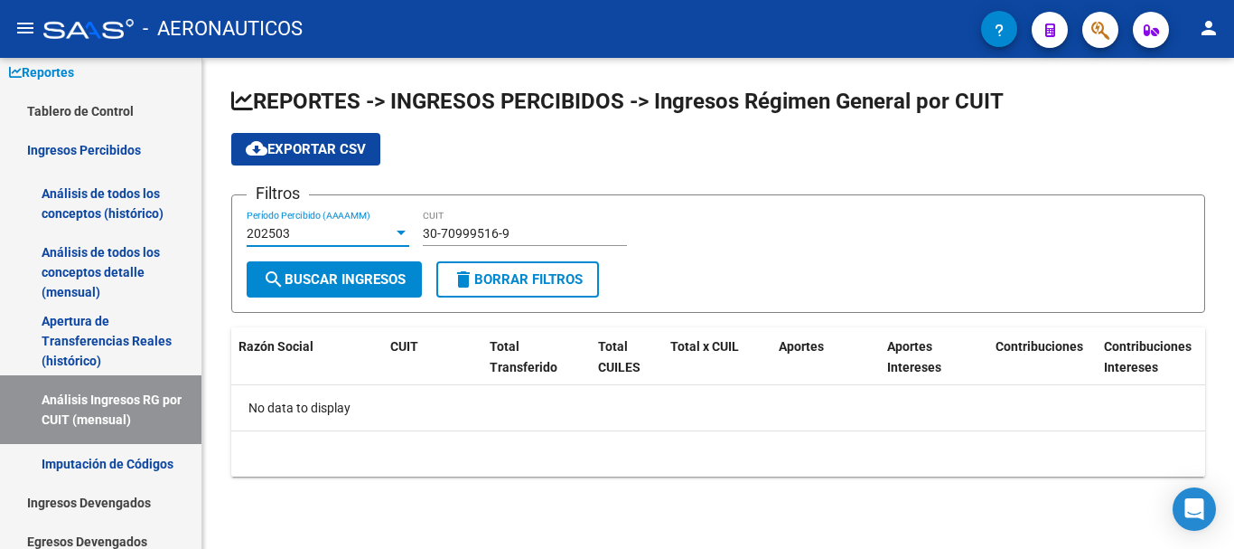
click at [399, 234] on div at bounding box center [401, 232] width 9 height 5
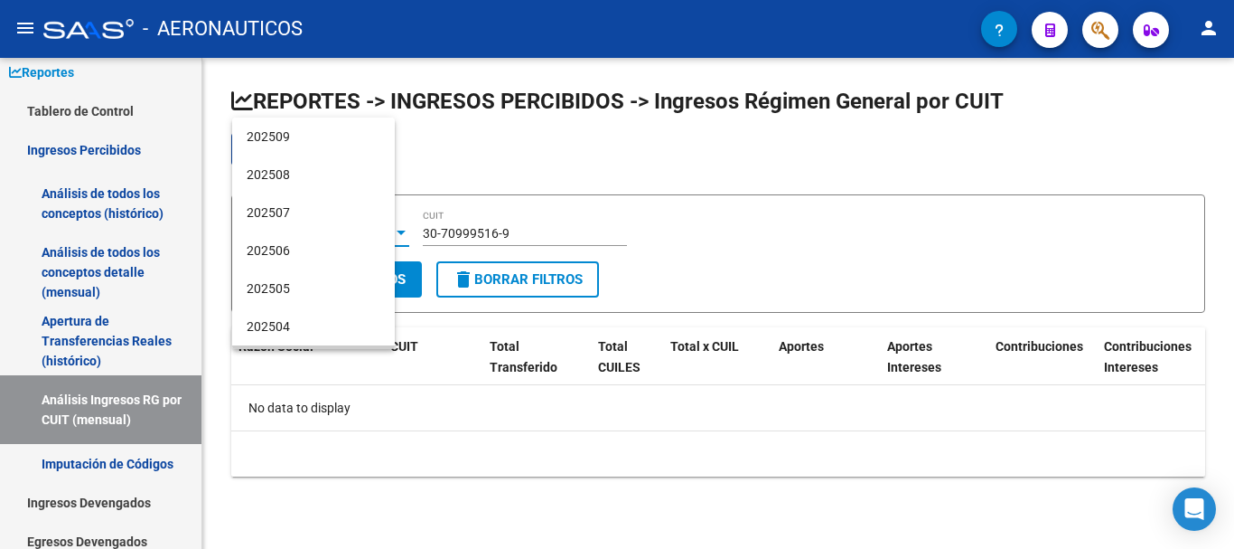
scroll to position [131, 0]
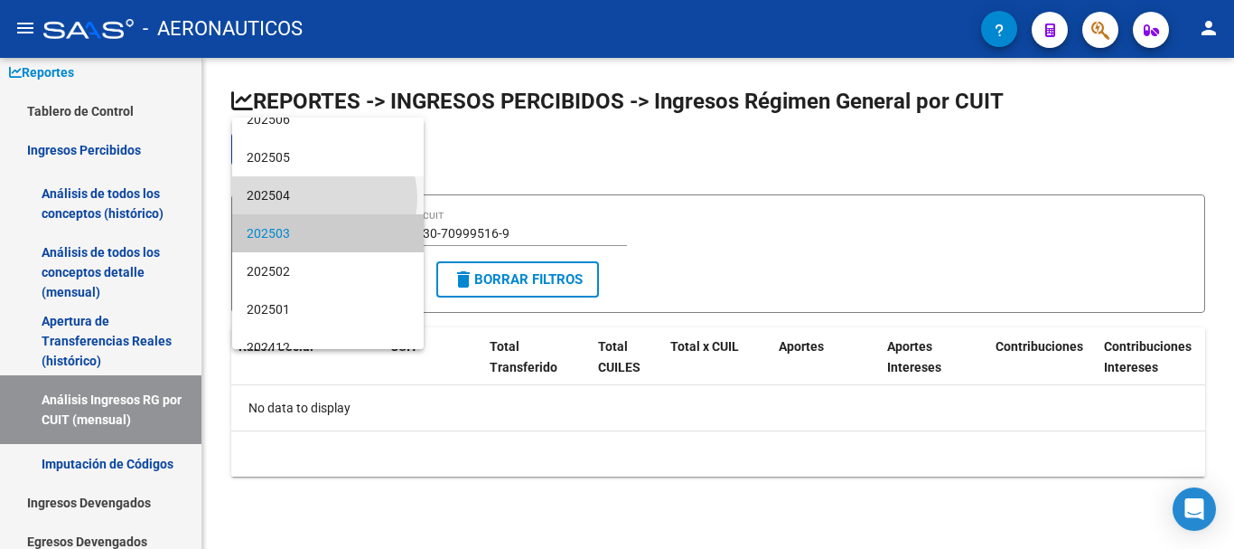
click at [324, 198] on span "202504" at bounding box center [328, 195] width 163 height 38
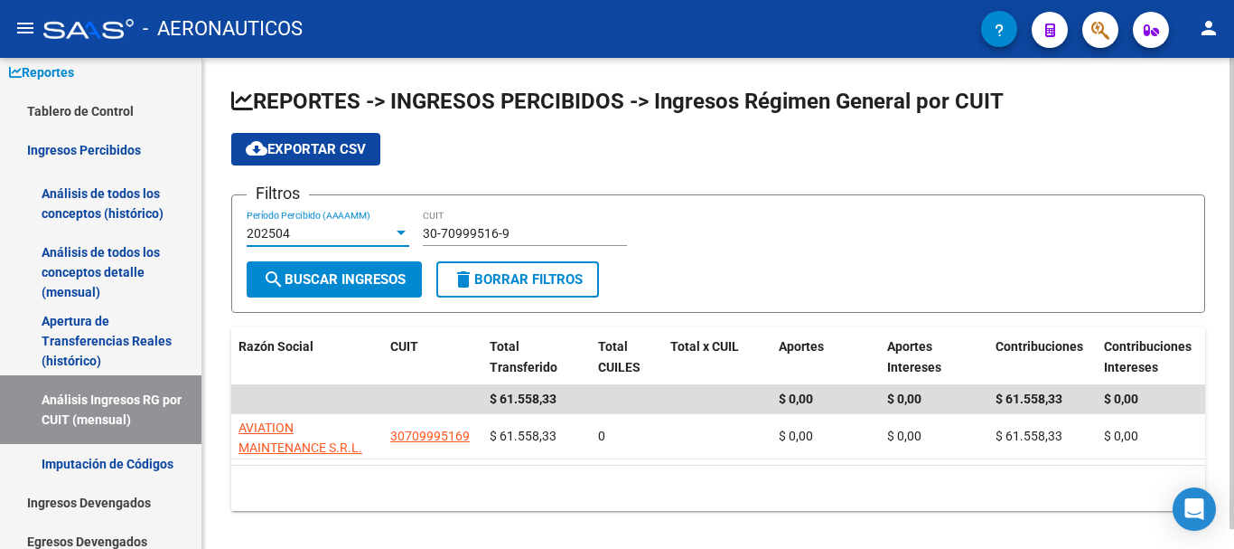
click at [399, 232] on div at bounding box center [401, 232] width 9 height 5
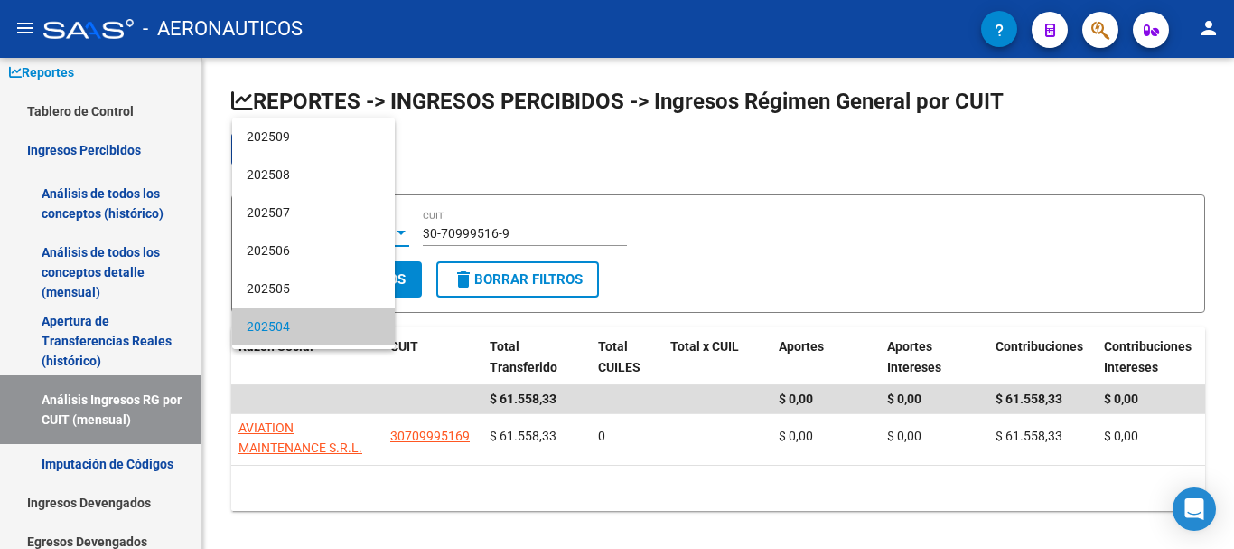
scroll to position [93, 0]
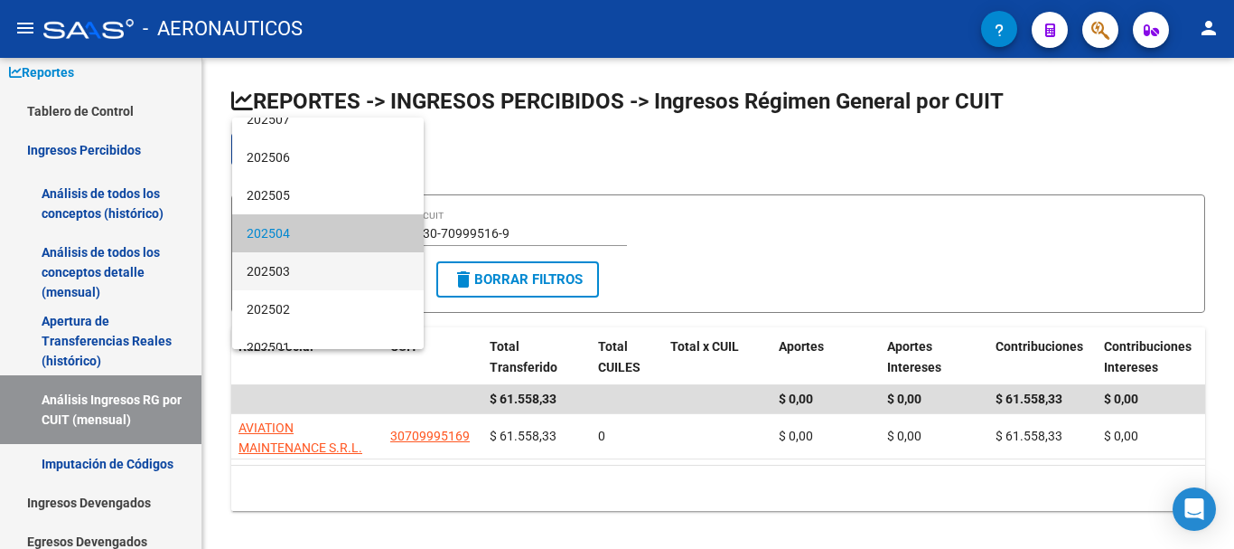
click at [335, 277] on span "202503" at bounding box center [328, 271] width 163 height 38
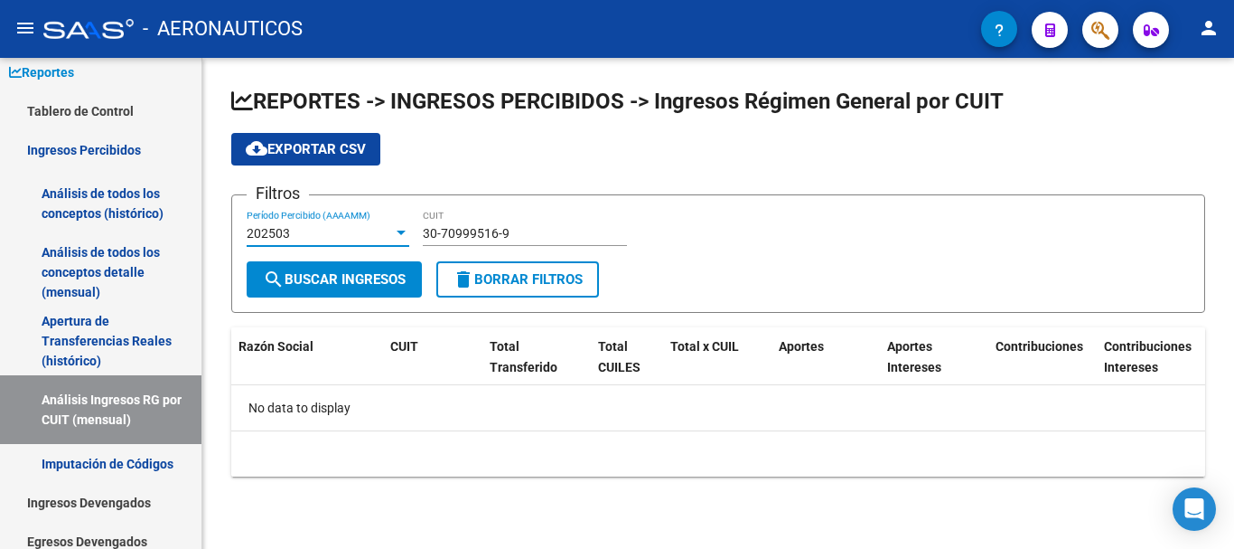
click at [399, 231] on div at bounding box center [401, 232] width 9 height 5
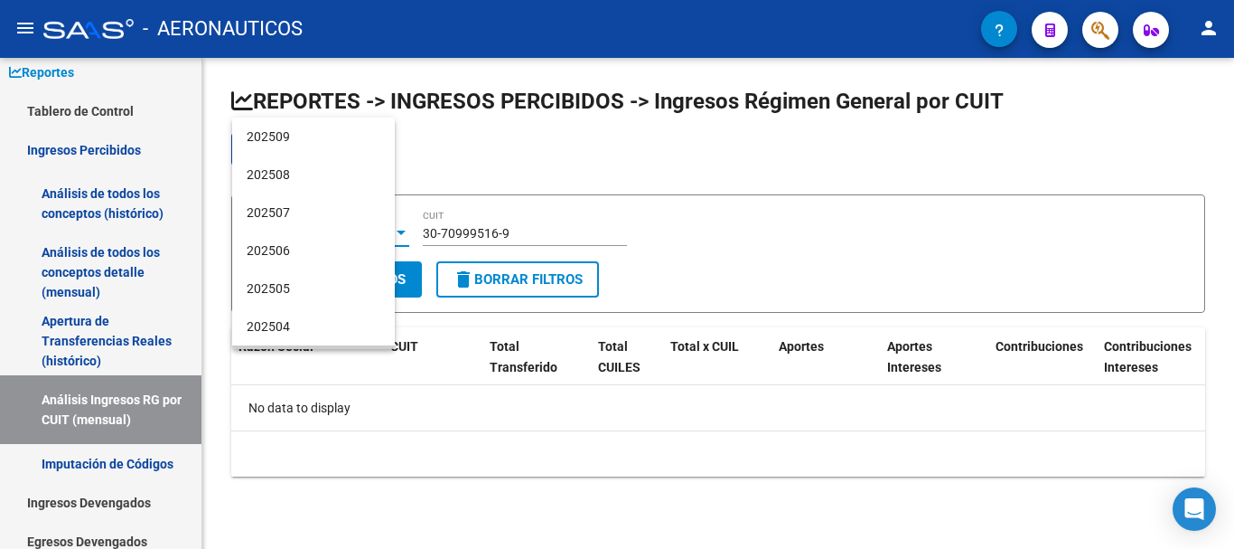
scroll to position [131, 0]
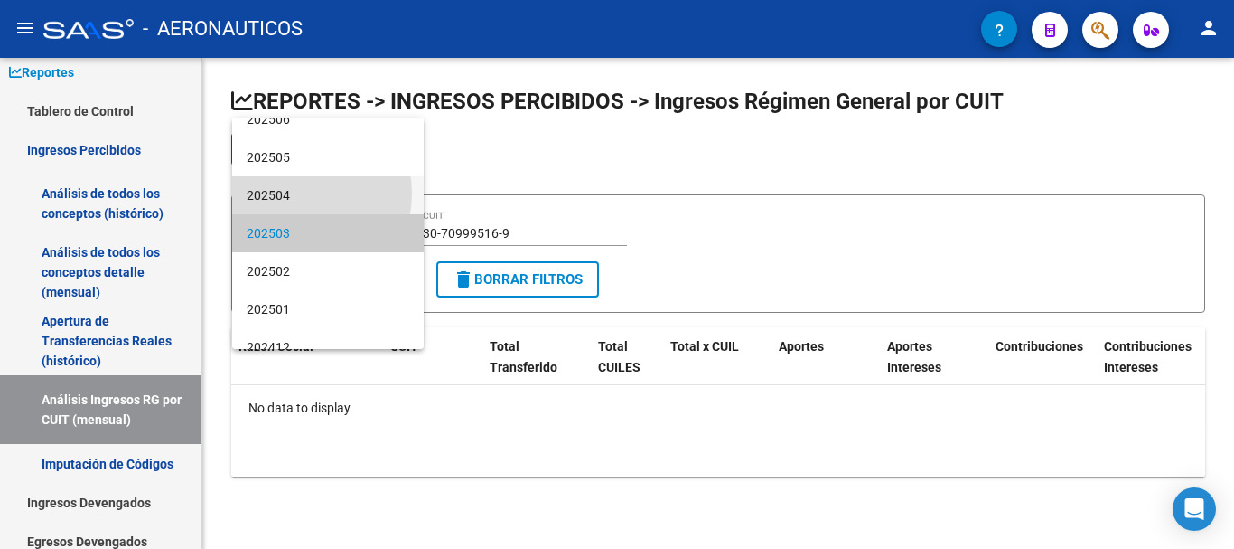
click at [292, 193] on span "202504" at bounding box center [328, 195] width 163 height 38
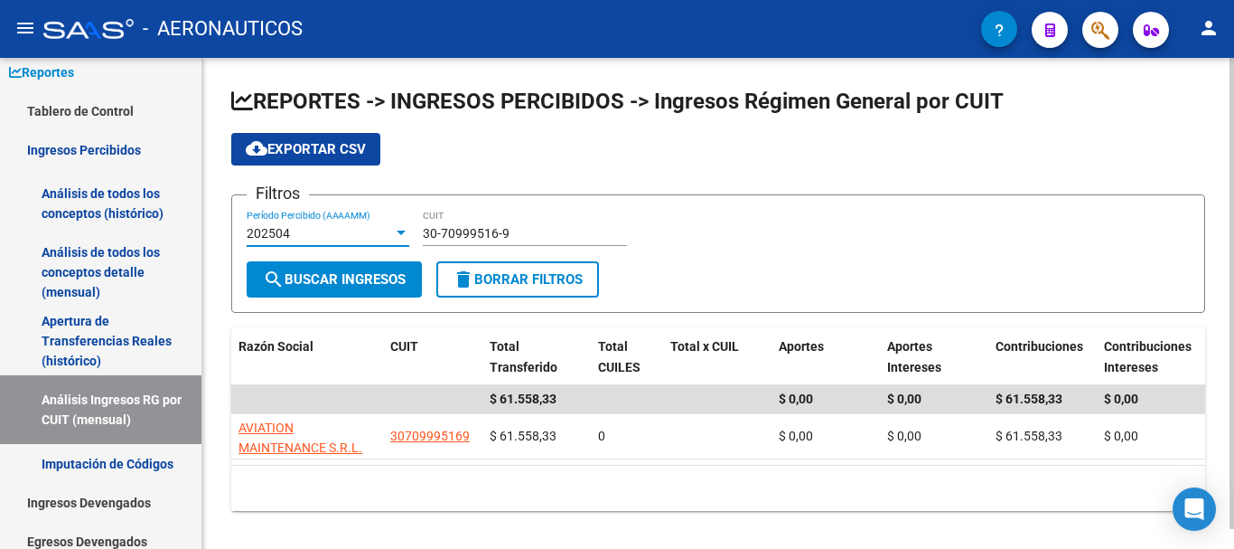
click at [401, 234] on div at bounding box center [401, 232] width 9 height 5
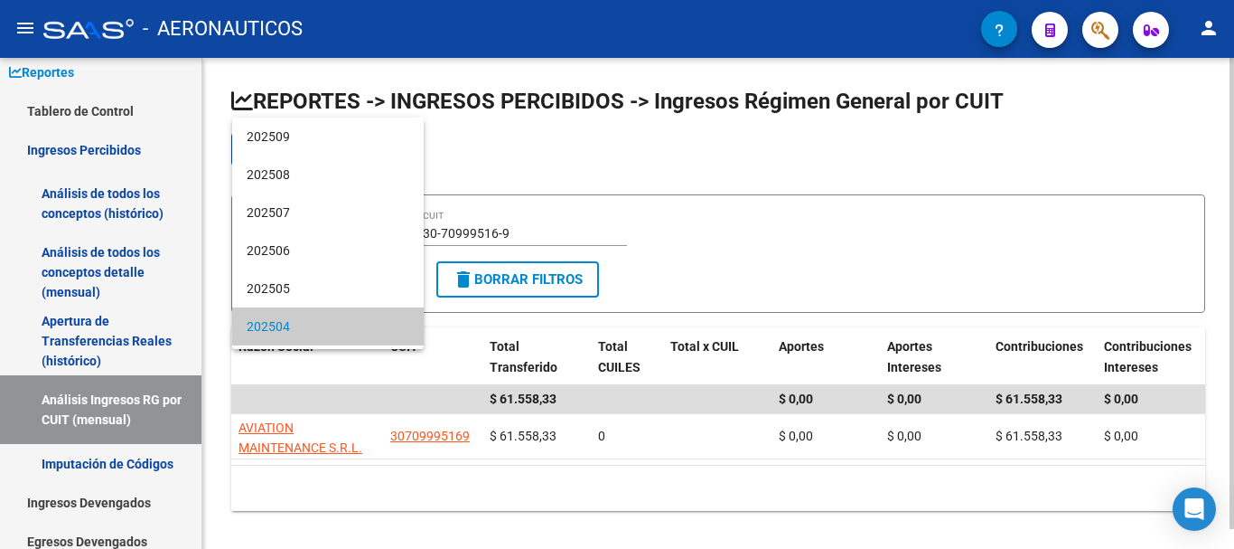
scroll to position [93, 0]
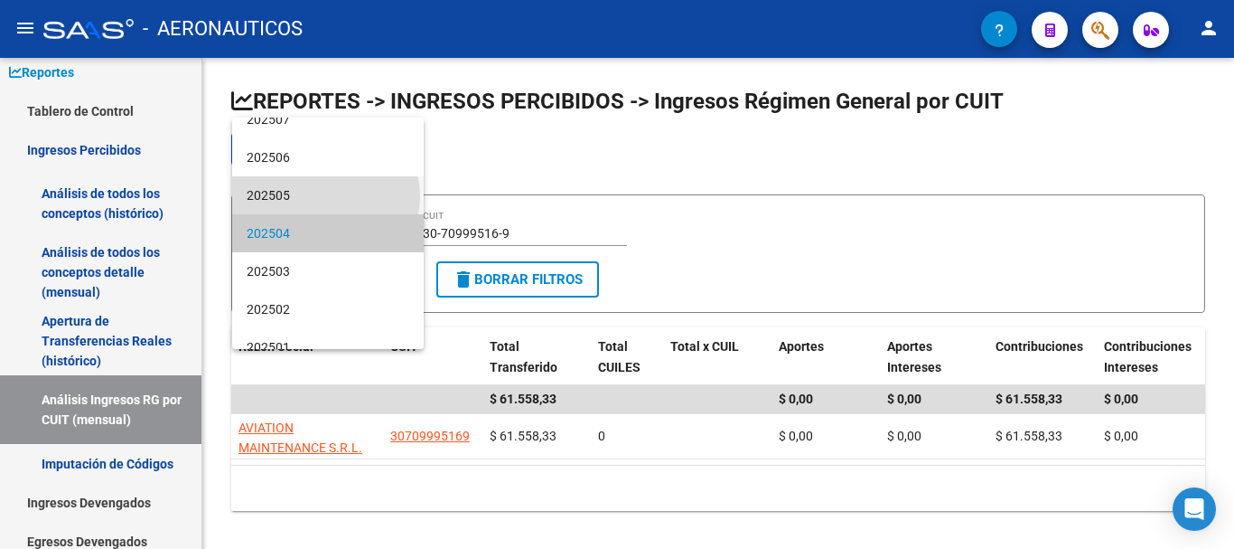
click at [325, 196] on span "202505" at bounding box center [328, 195] width 163 height 38
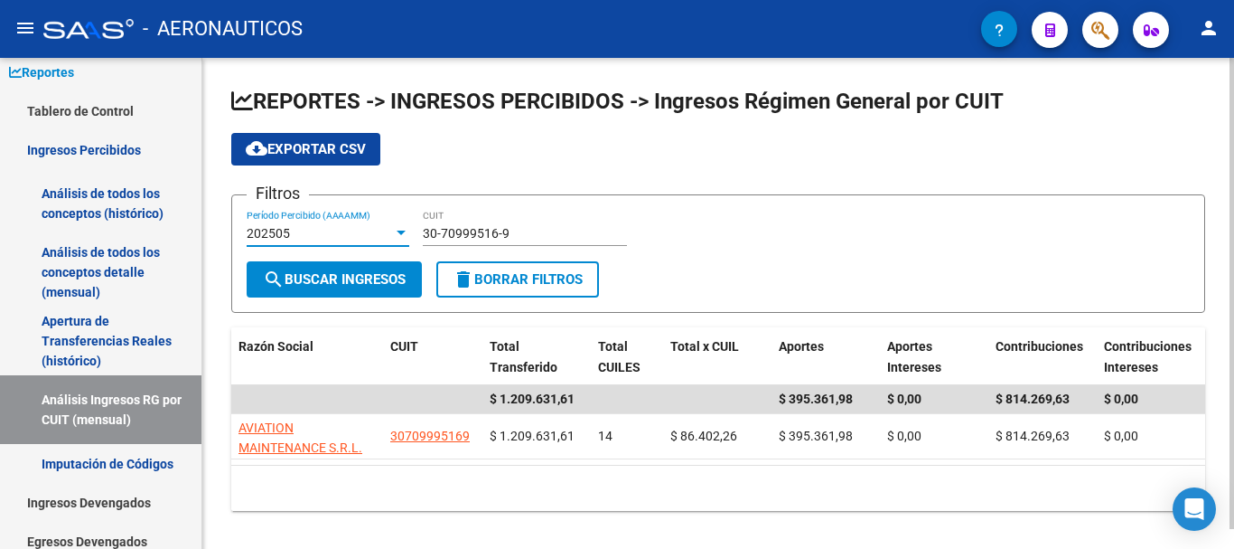
click at [399, 232] on div at bounding box center [401, 232] width 9 height 5
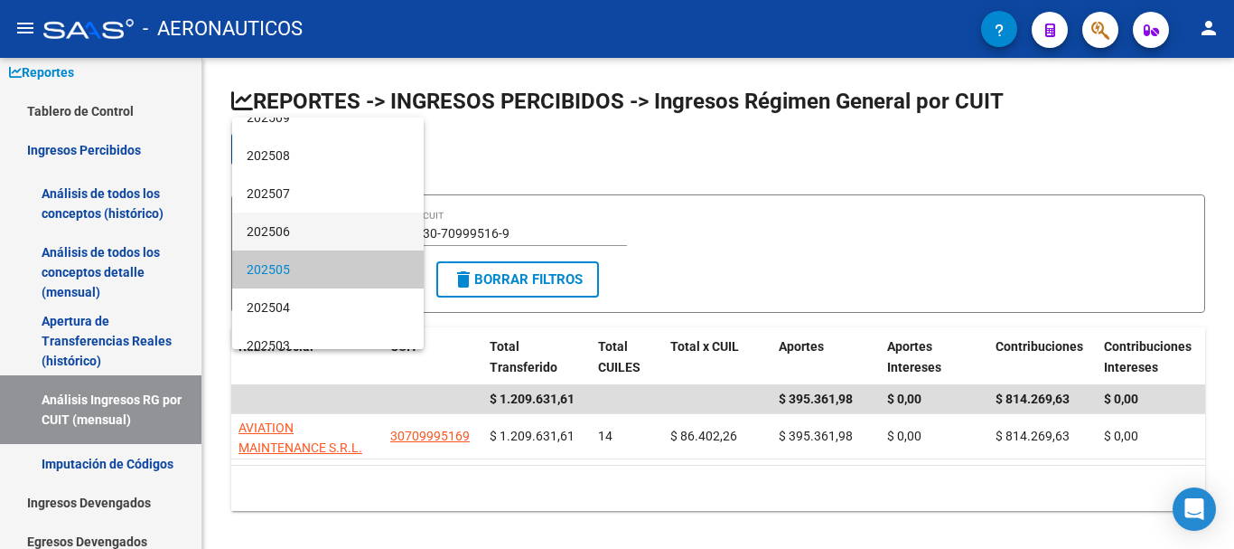
scroll to position [0, 0]
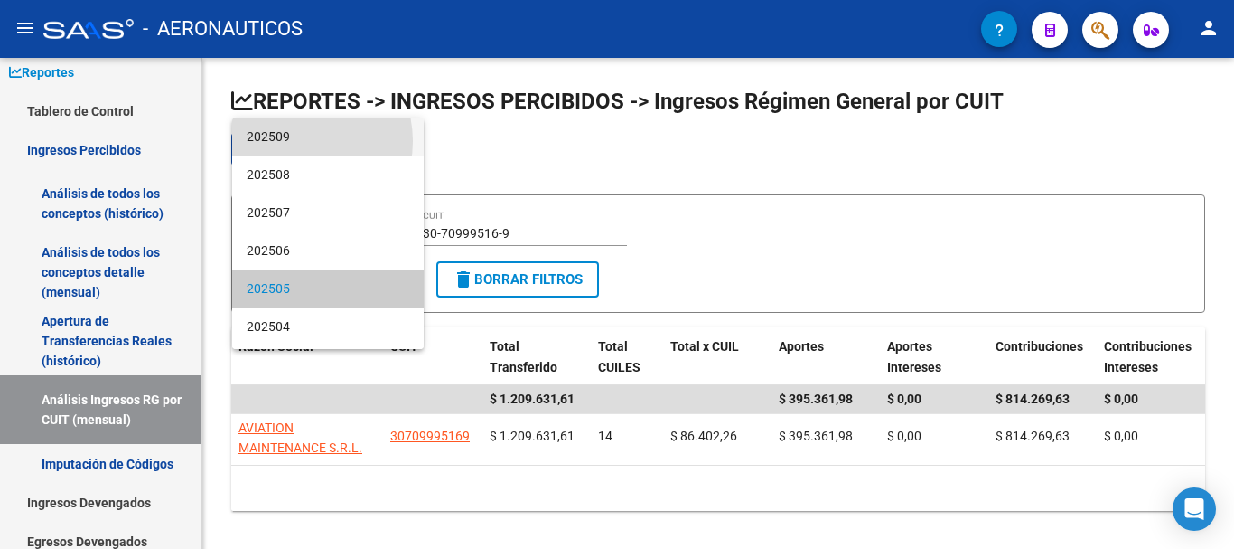
click at [298, 141] on span "202509" at bounding box center [328, 136] width 163 height 38
